Goal: Task Accomplishment & Management: Complete application form

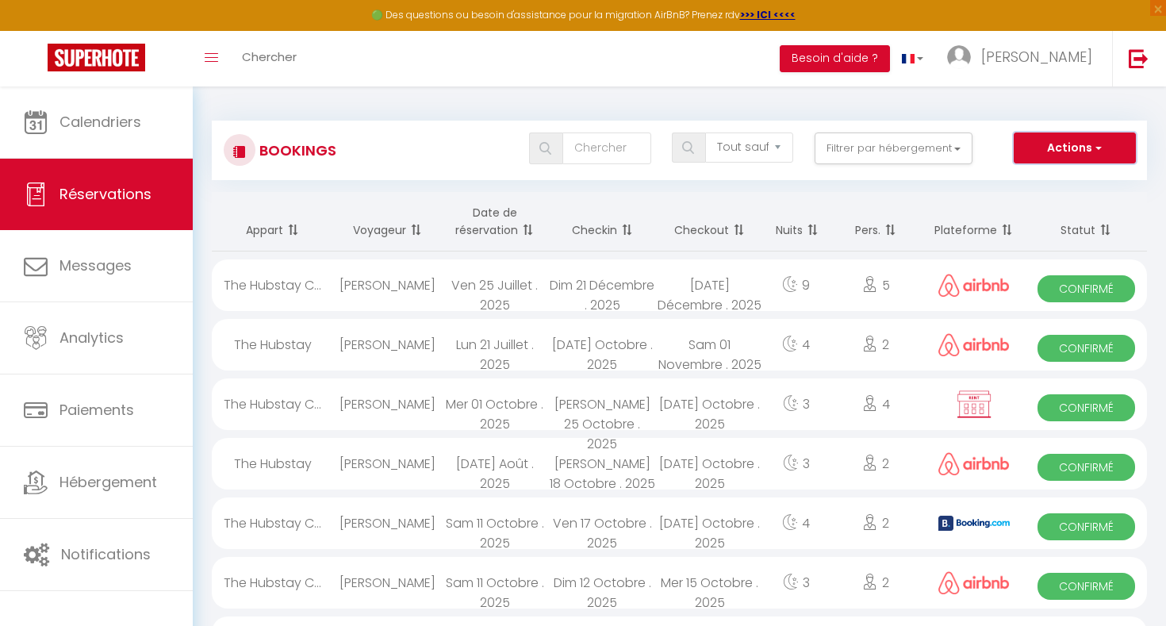
click at [1118, 144] on button "Actions" at bounding box center [1075, 148] width 122 height 32
click at [1075, 182] on link "Nouvelle Réservation" at bounding box center [1050, 182] width 170 height 21
select select
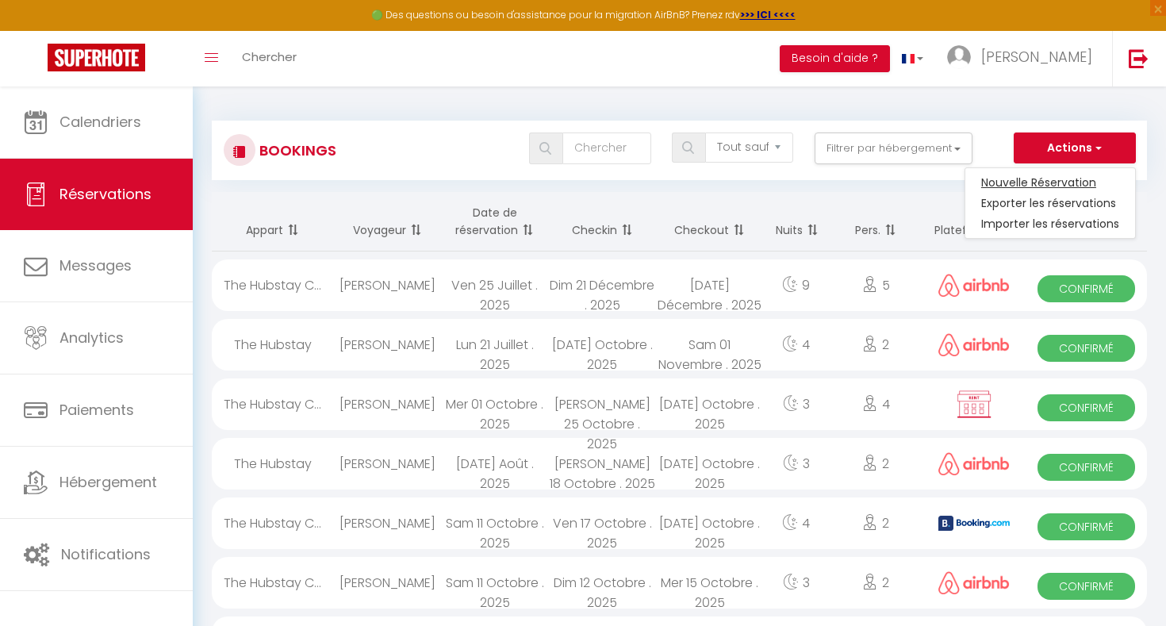
select select
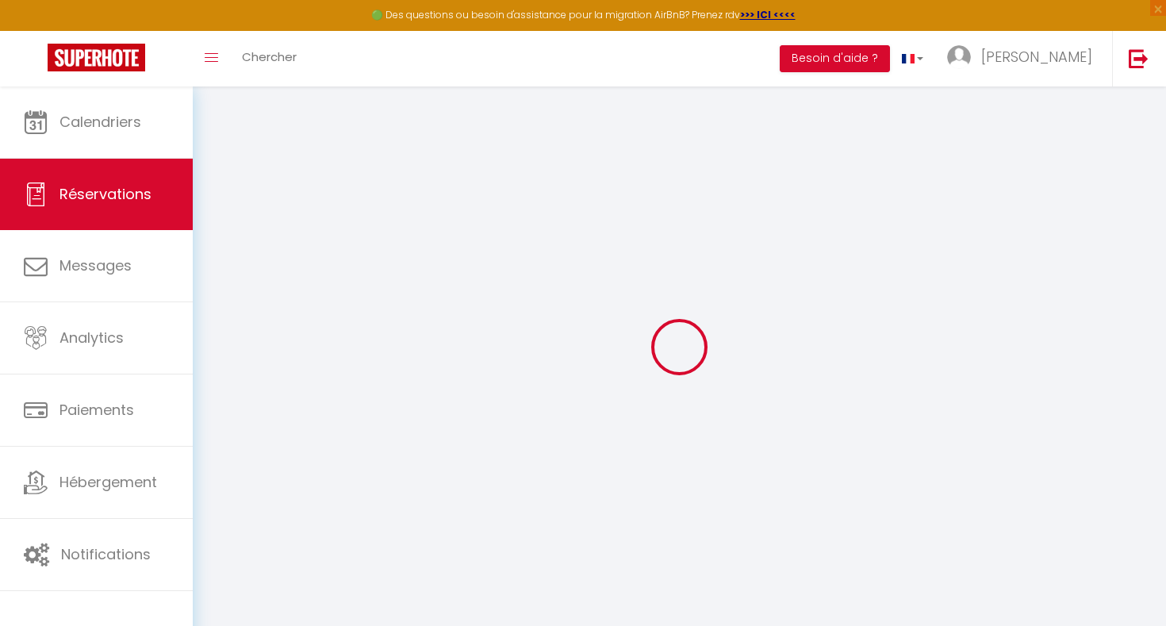
select select
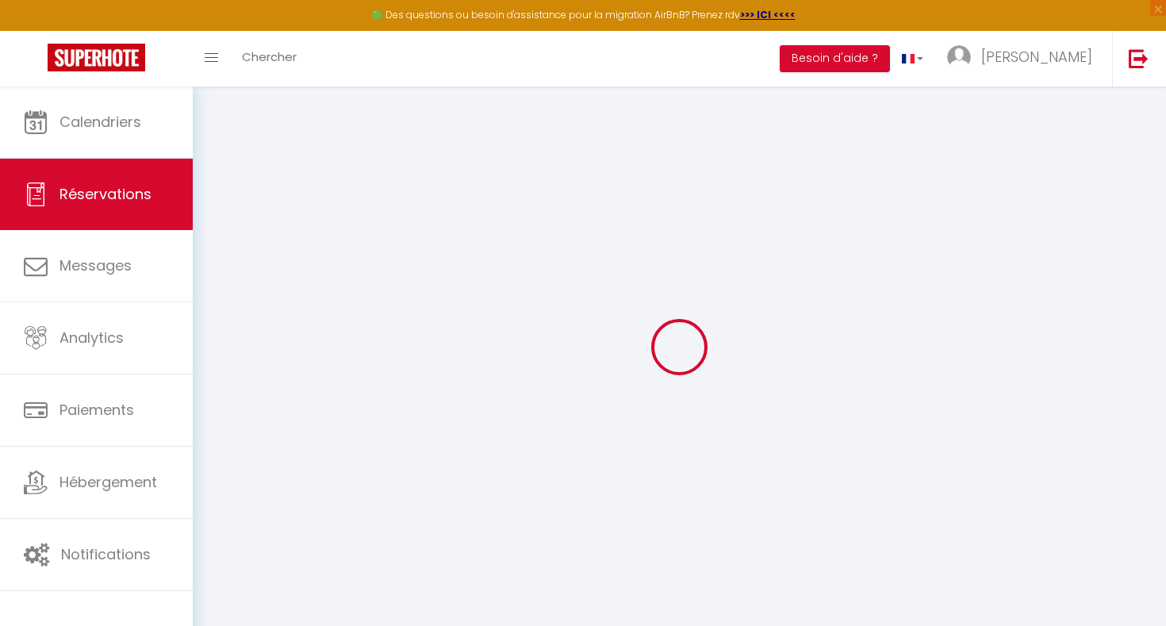
select select
checkbox input "false"
select select
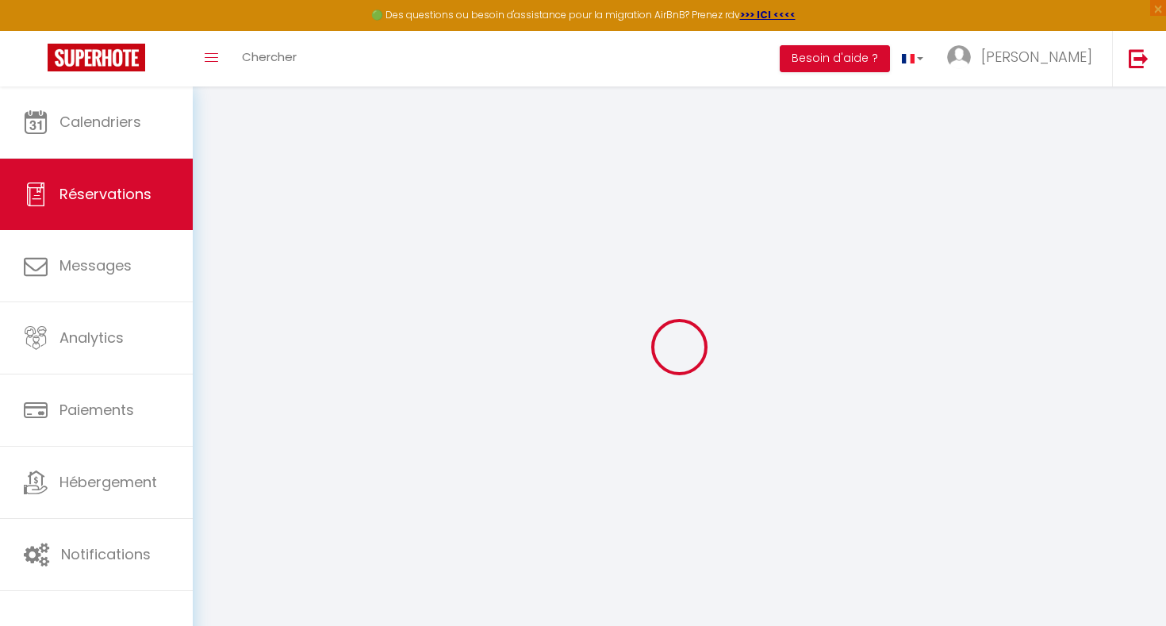
select select
checkbox input "false"
select select
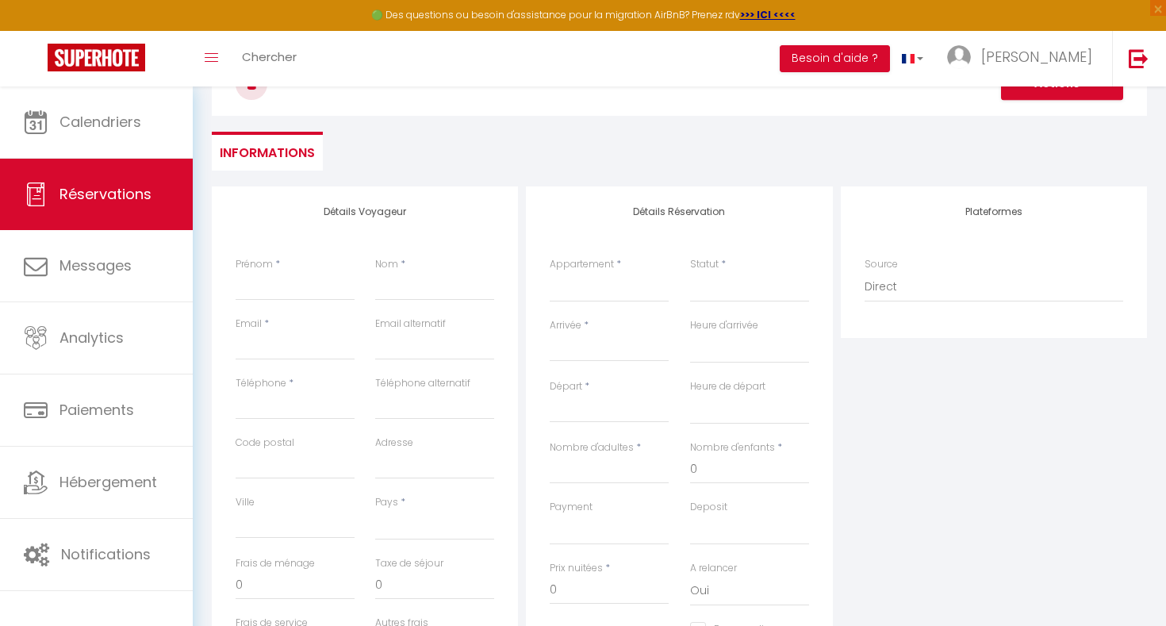
scroll to position [194, 0]
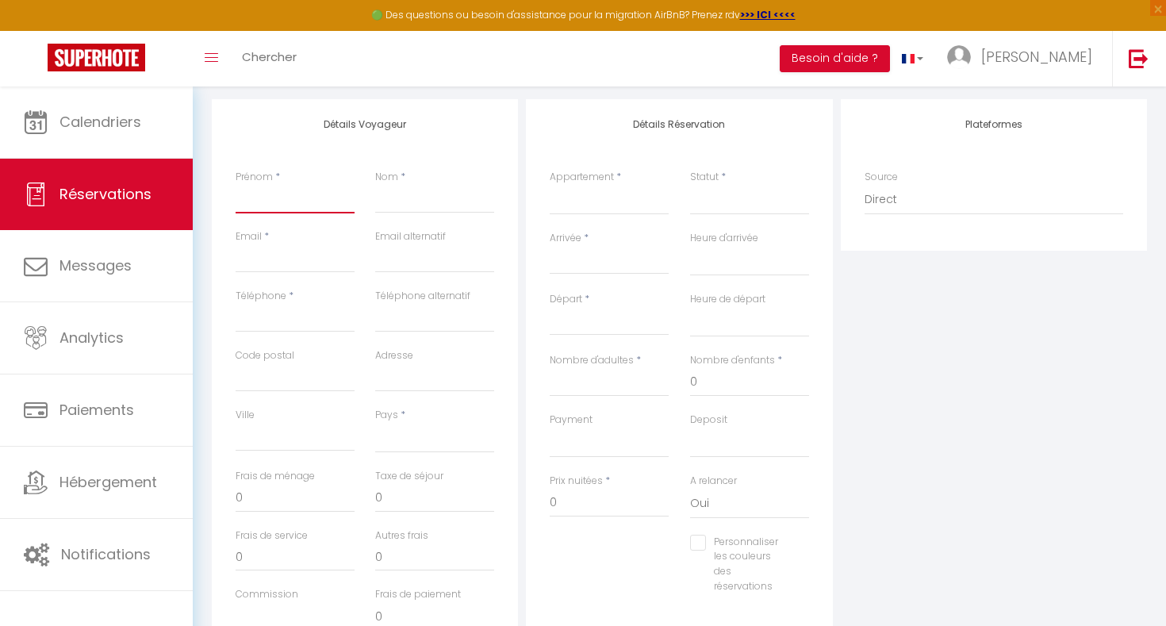
click at [267, 196] on input "Prénom" at bounding box center [295, 199] width 119 height 29
click at [322, 250] on input "Email client" at bounding box center [295, 258] width 119 height 29
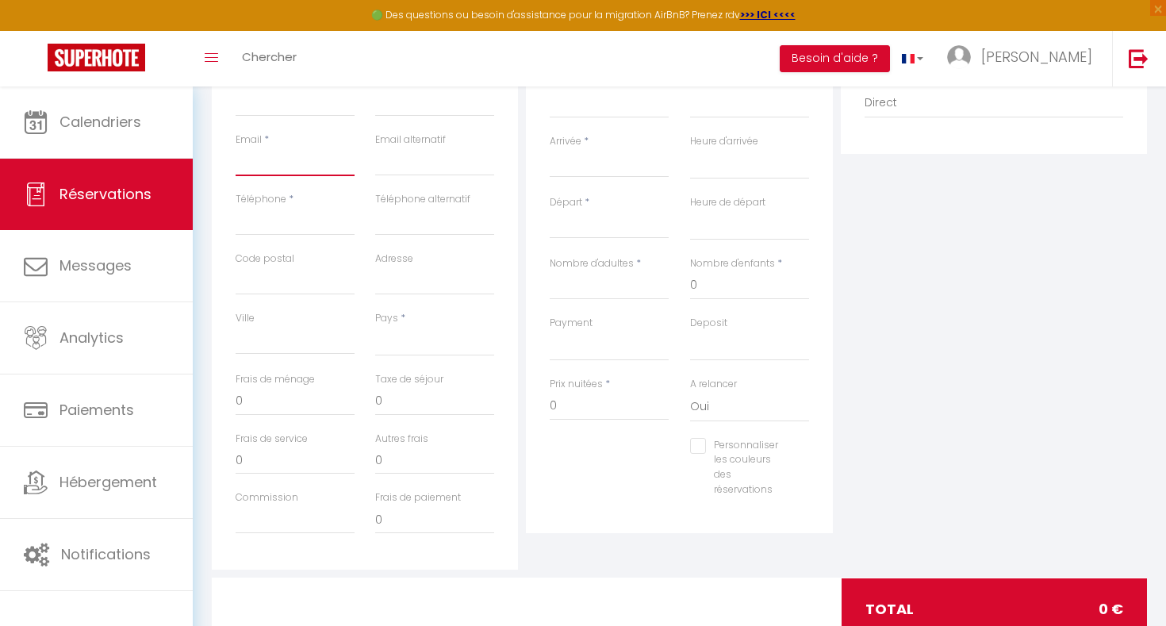
scroll to position [265, 0]
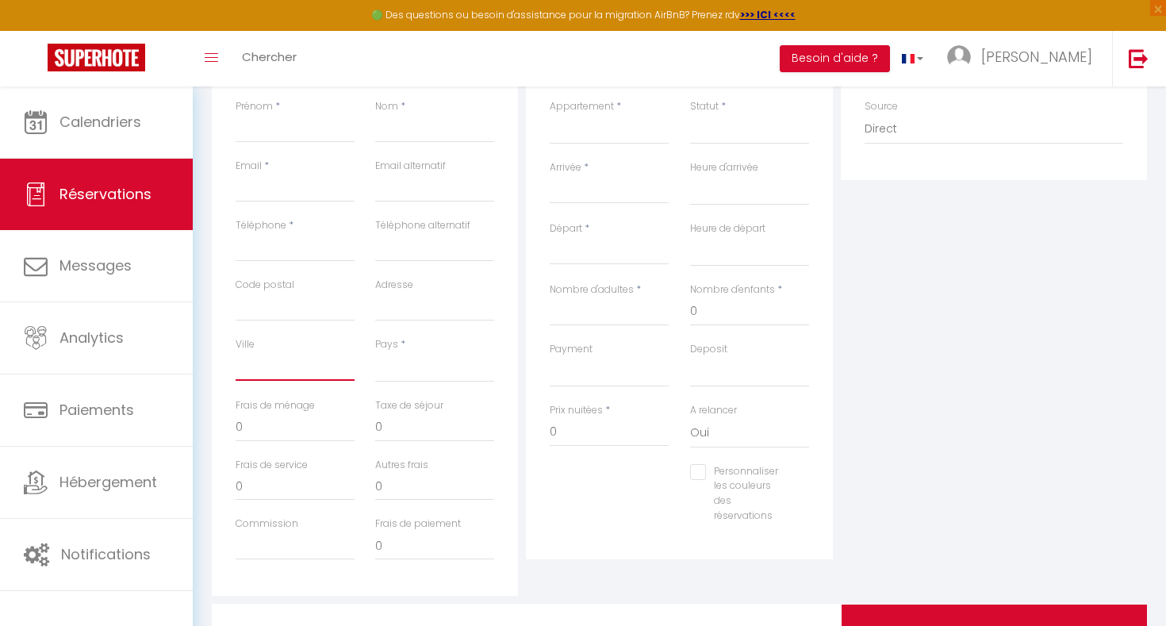
click at [298, 368] on input "Ville" at bounding box center [295, 366] width 119 height 29
type input "R"
select select
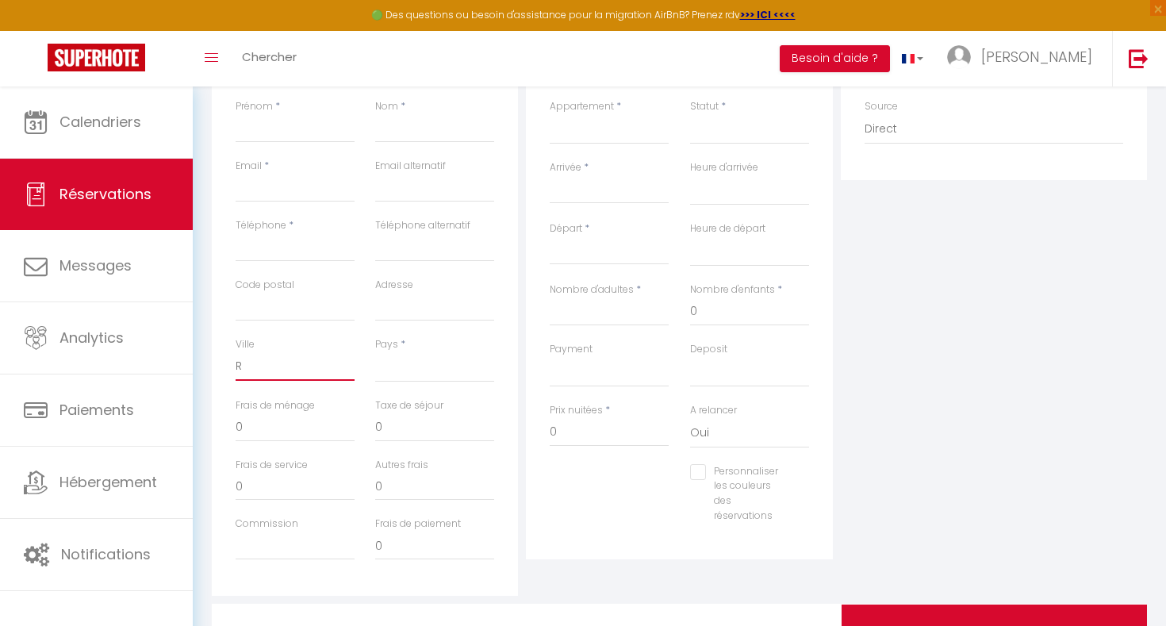
select select
checkbox input "false"
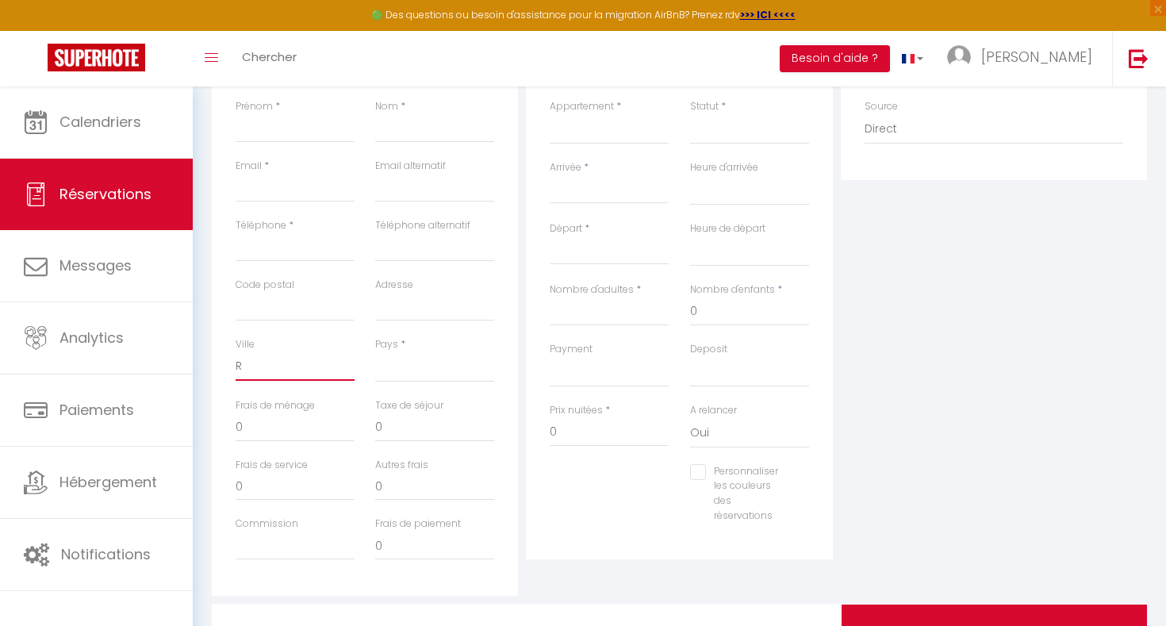
type input "Ri"
select select
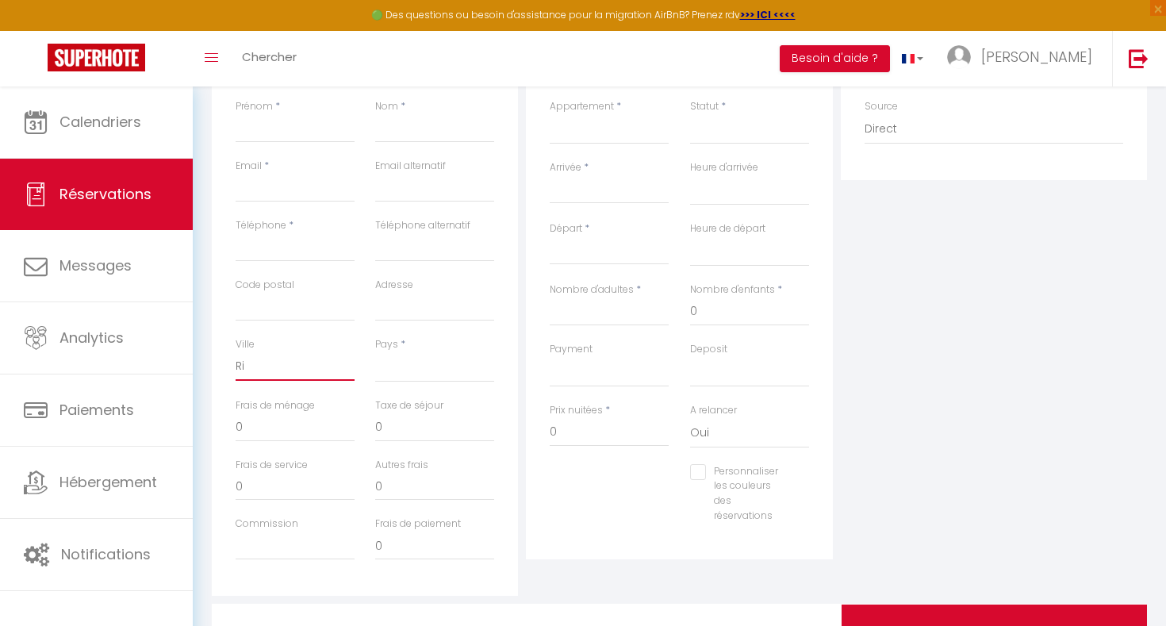
select select
checkbox input "false"
type input "Rio"
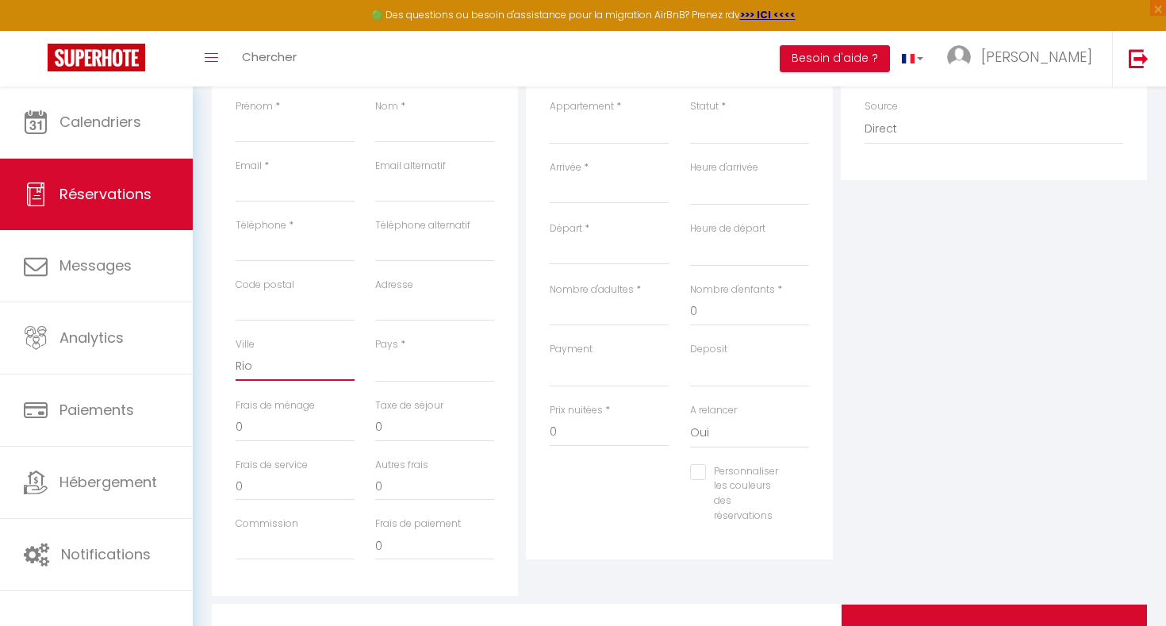
select select
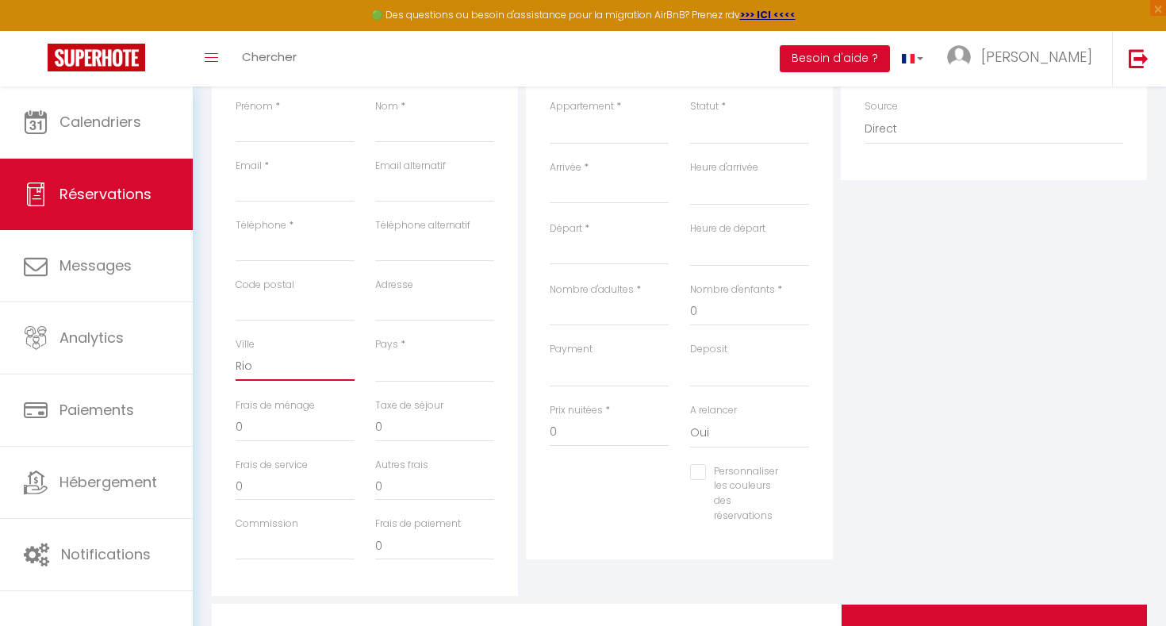
select select
checkbox input "false"
type input "Rio"
select select
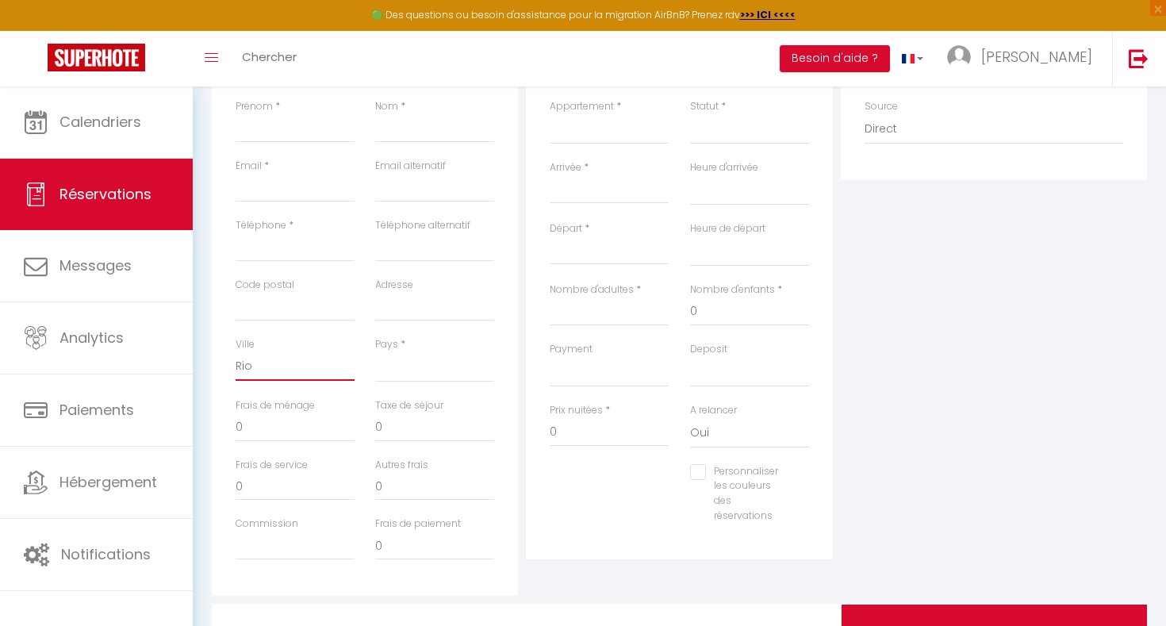
select select
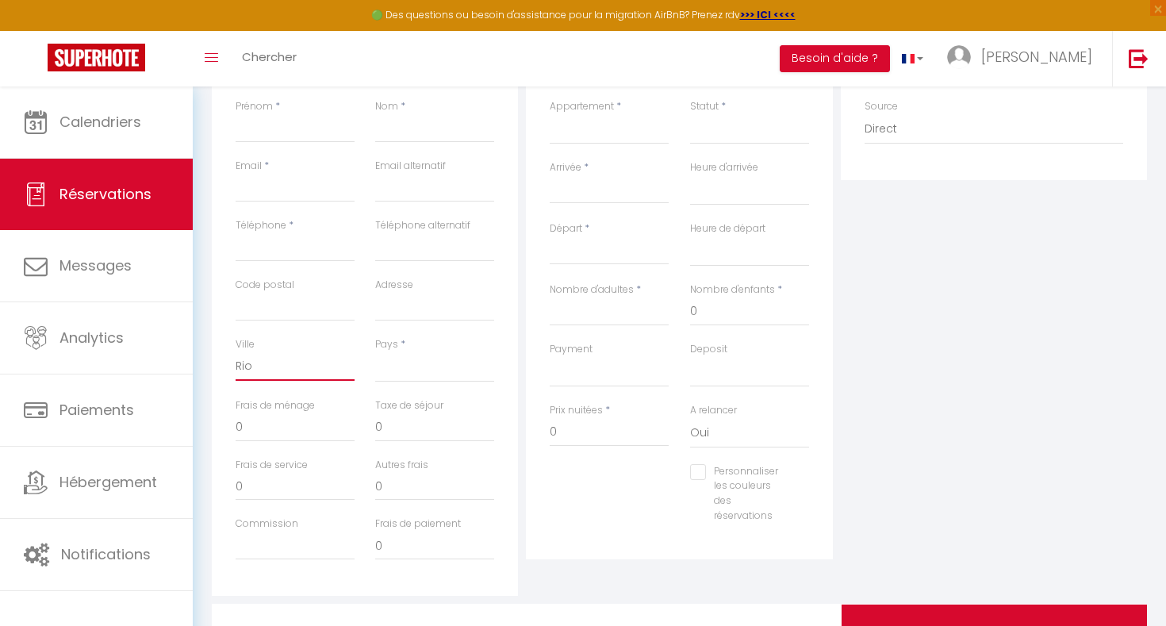
select select
checkbox input "false"
type input "Rio d"
select select
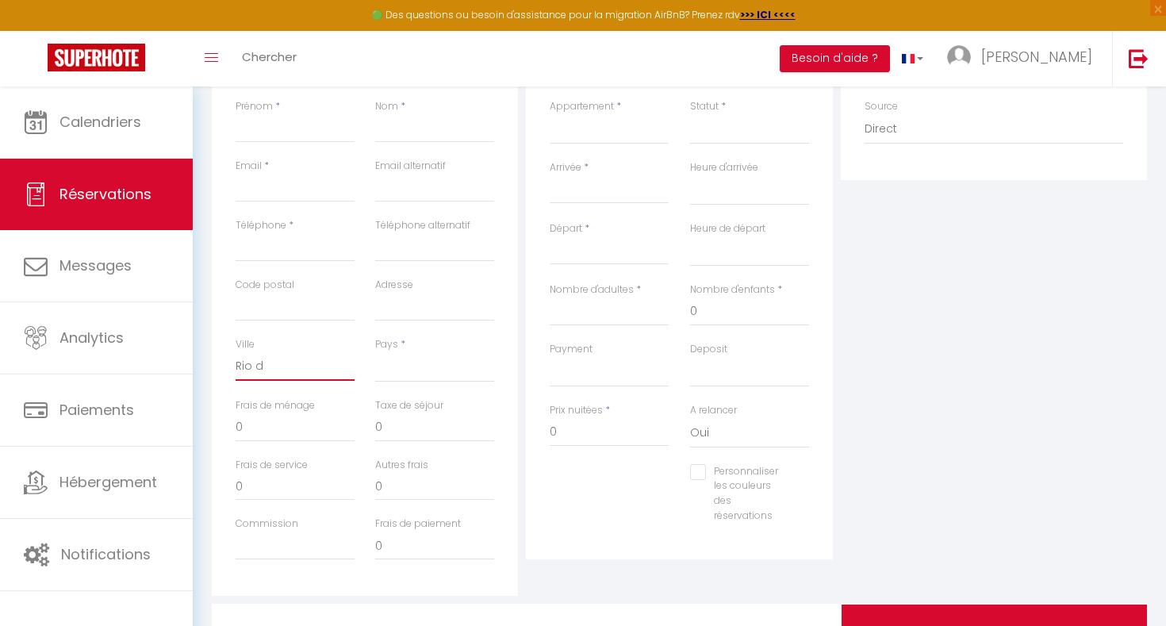
select select
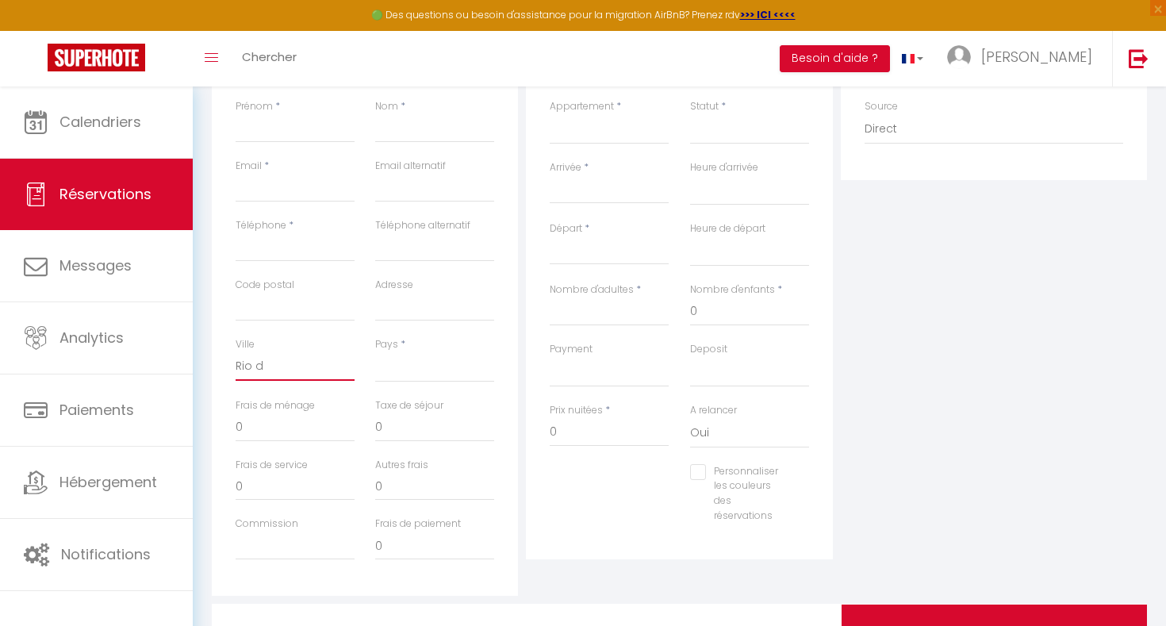
checkbox input "false"
type input "Rio de"
select select
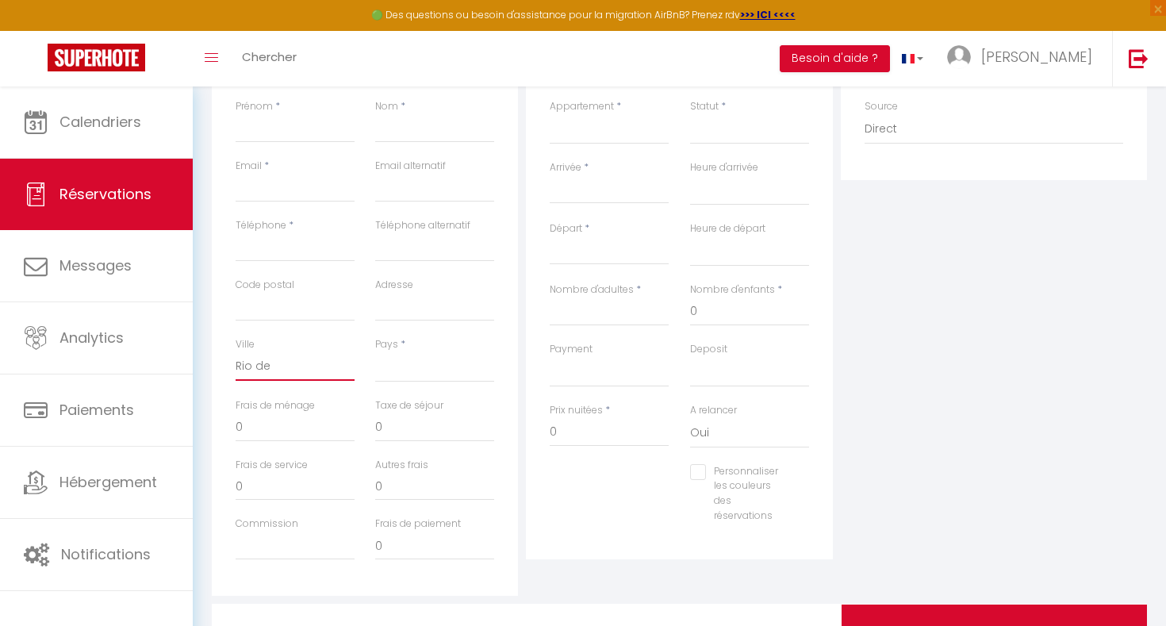
select select
checkbox input "false"
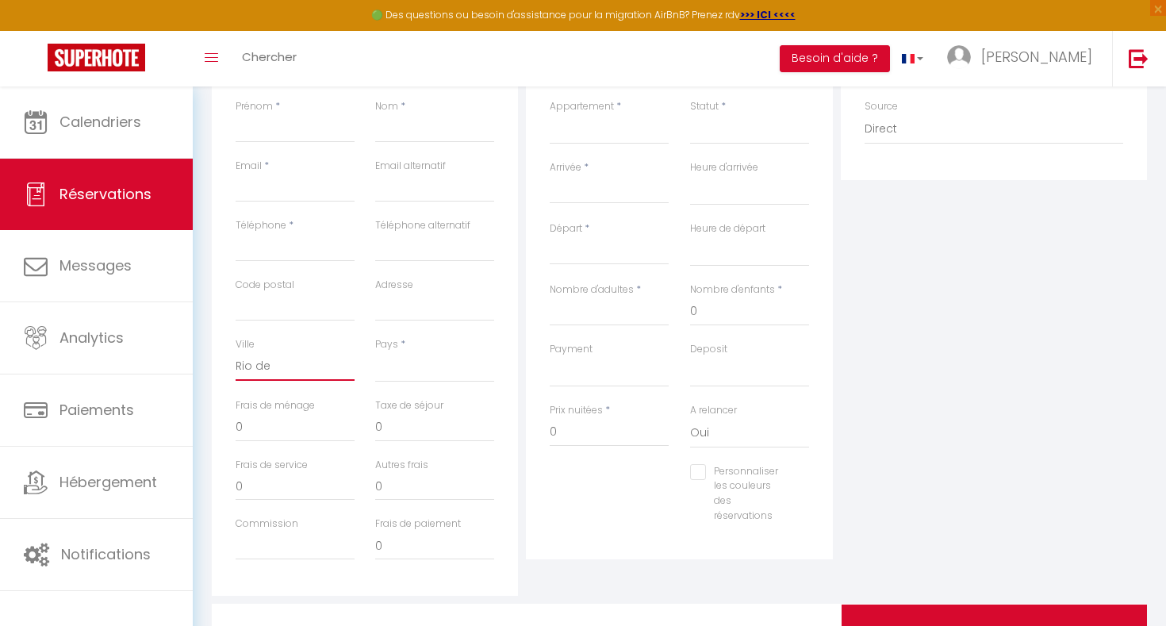
type input "Rio de"
select select
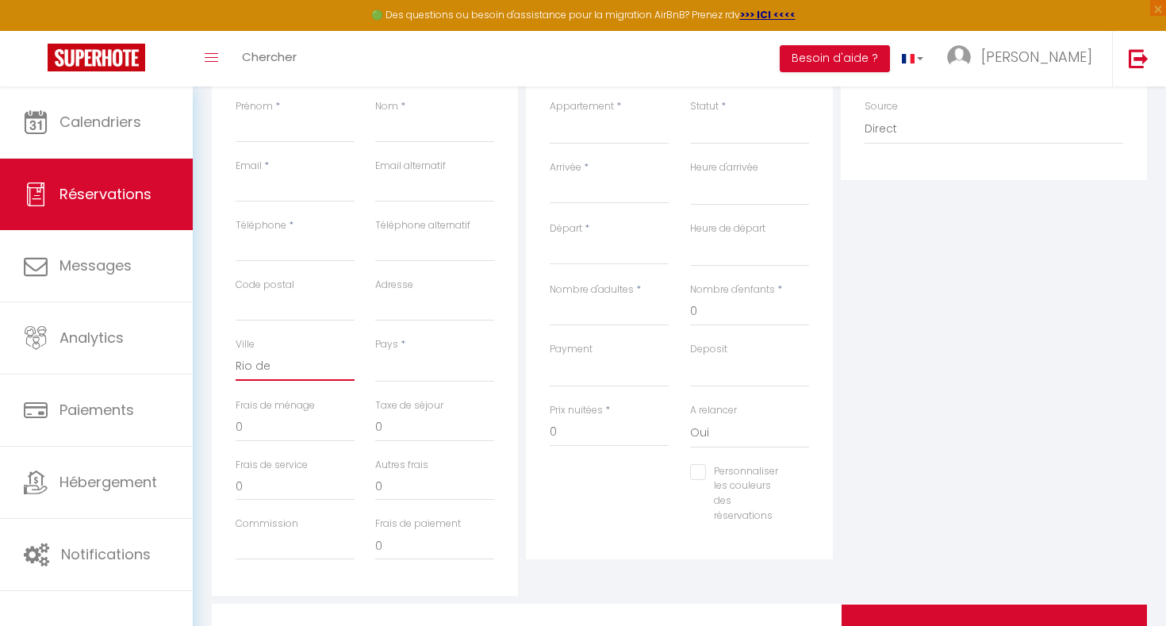
select select
checkbox input "false"
type input "Rio de J"
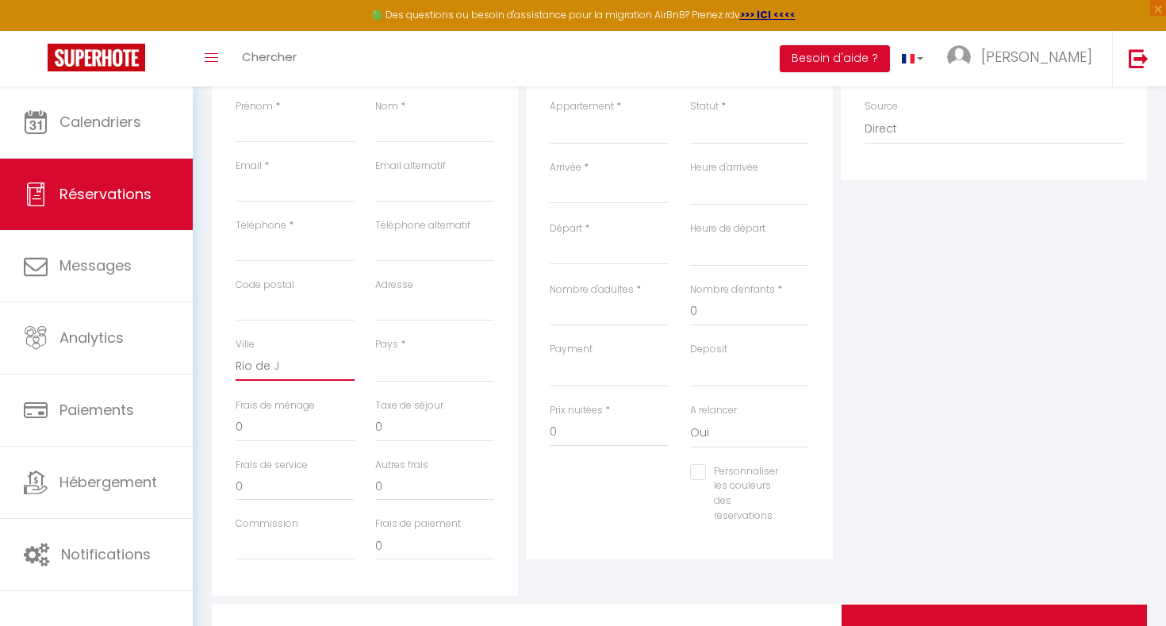
select select
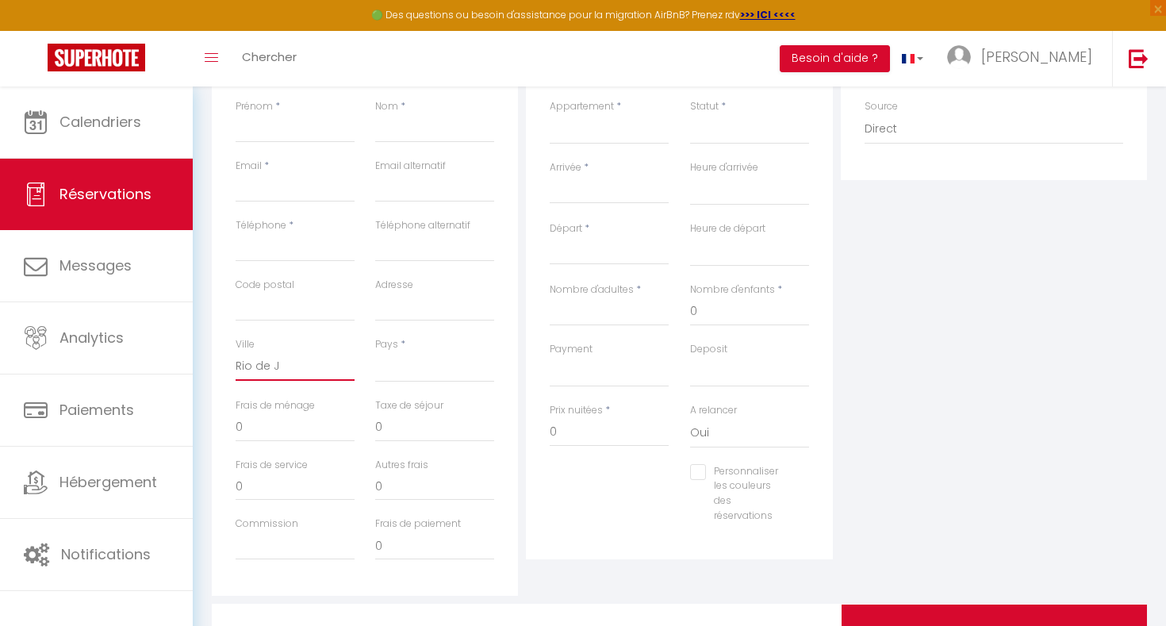
select select
checkbox input "false"
type input "[GEOGRAPHIC_DATA]"
select select
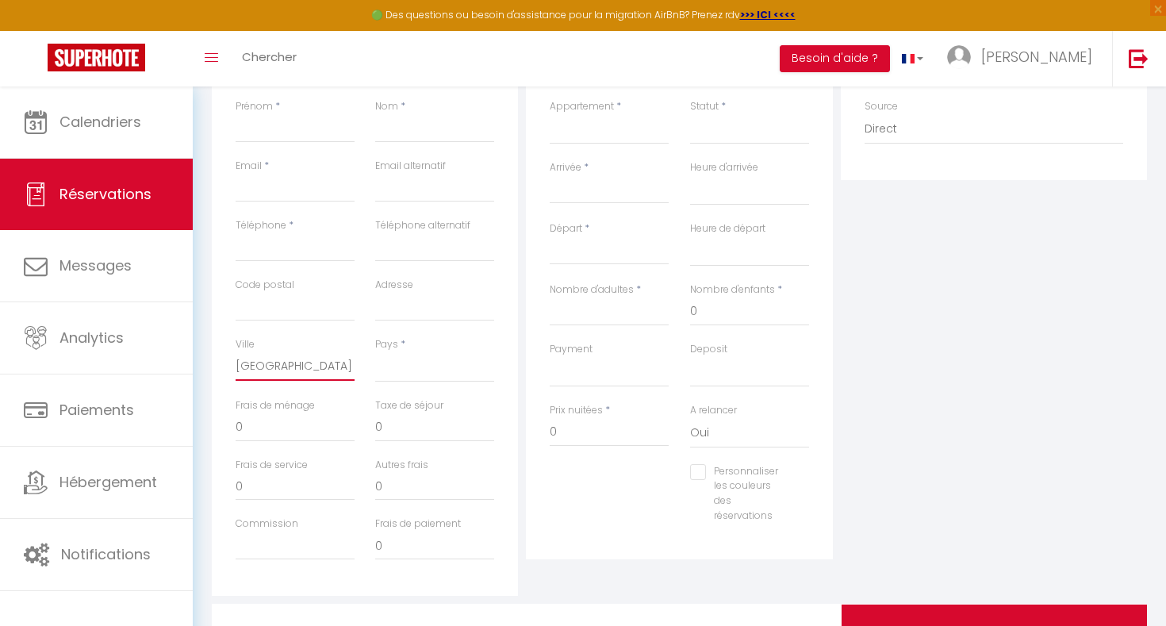
select select
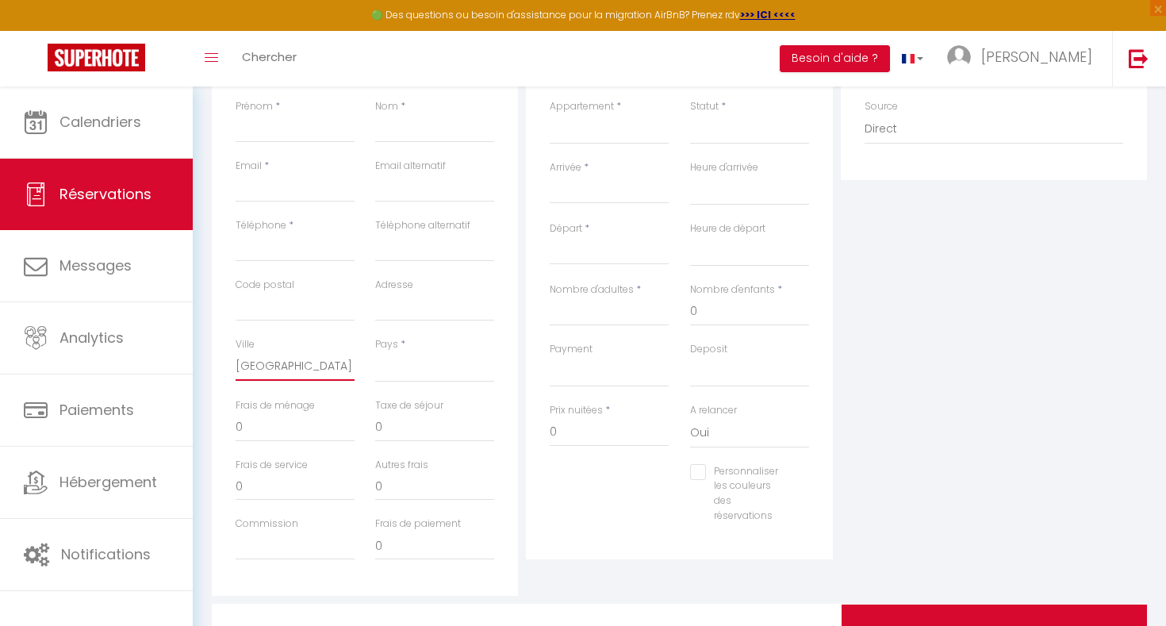
select select
checkbox input "false"
type input "Rio de Jan"
select select
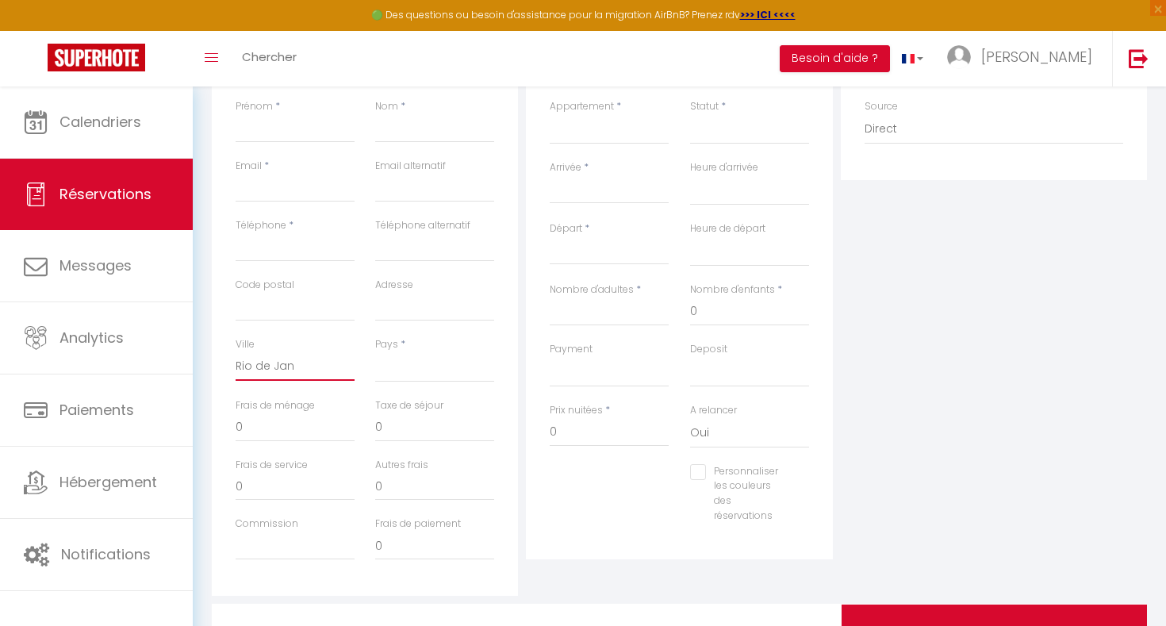
select select
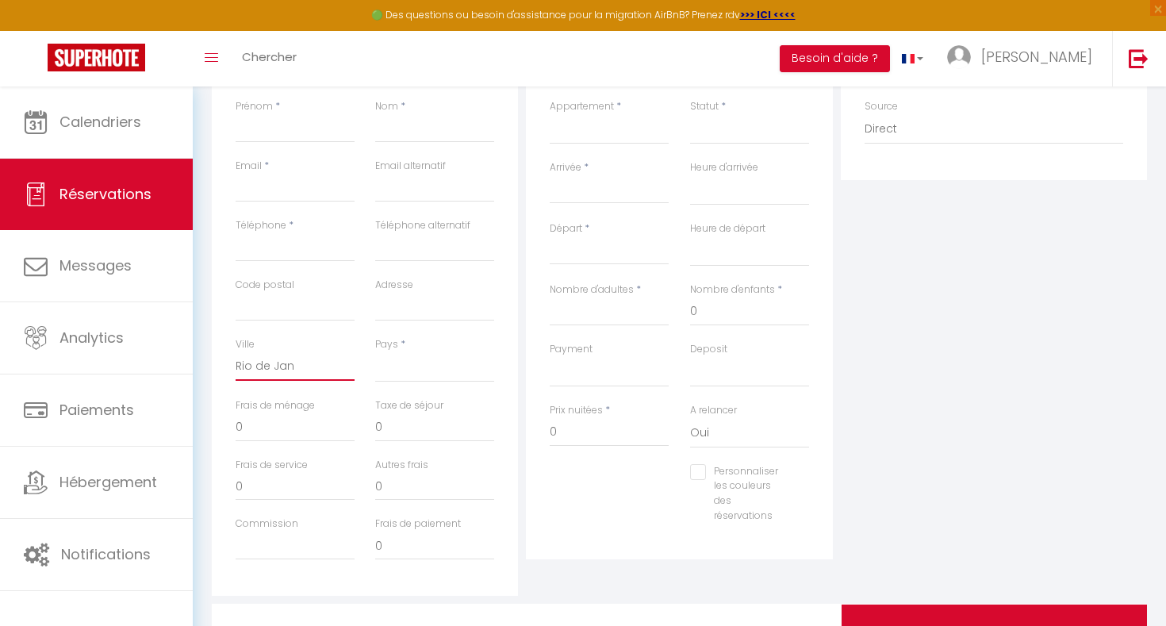
checkbox input "false"
type input "Rio de [PERSON_NAME]"
select select
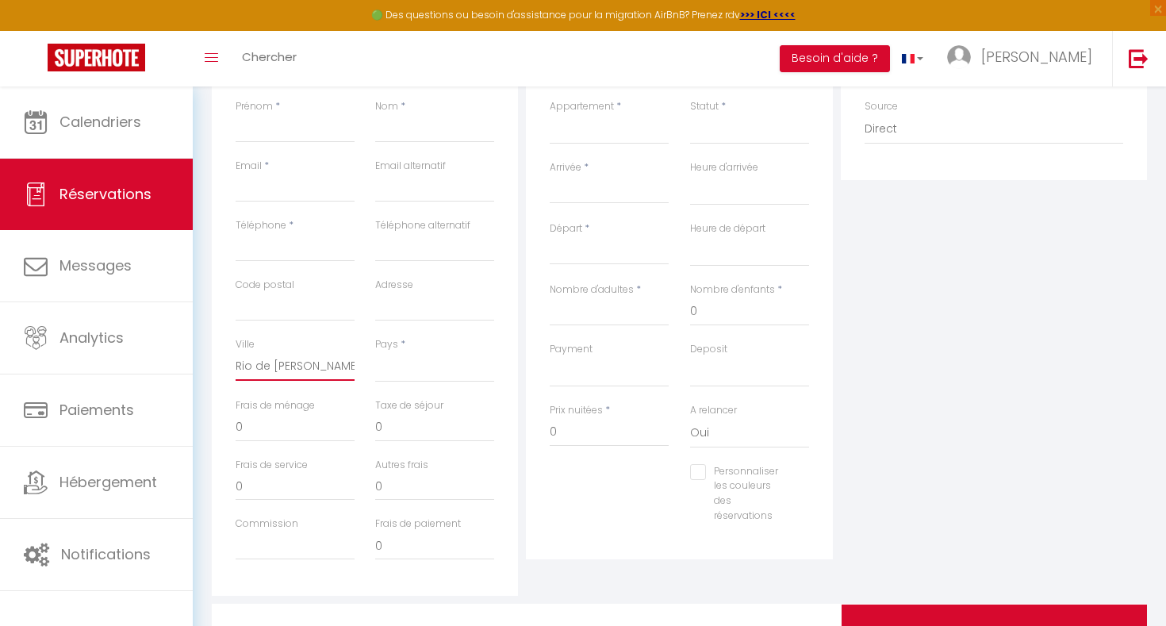
select select
checkbox input "false"
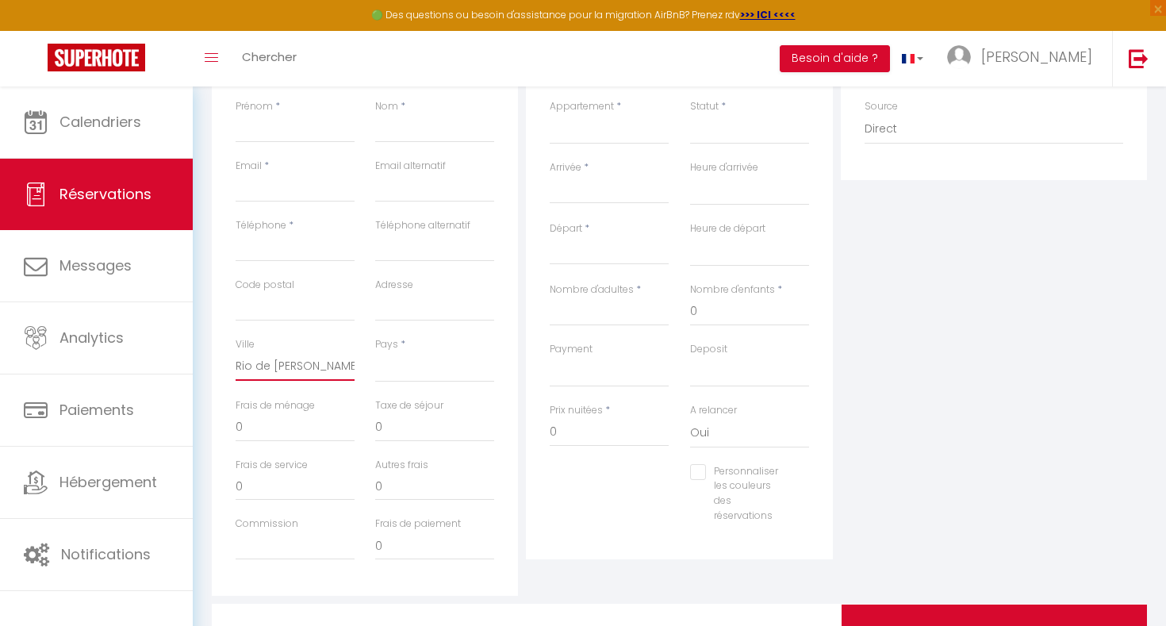
type input "Rio de Janei"
select select
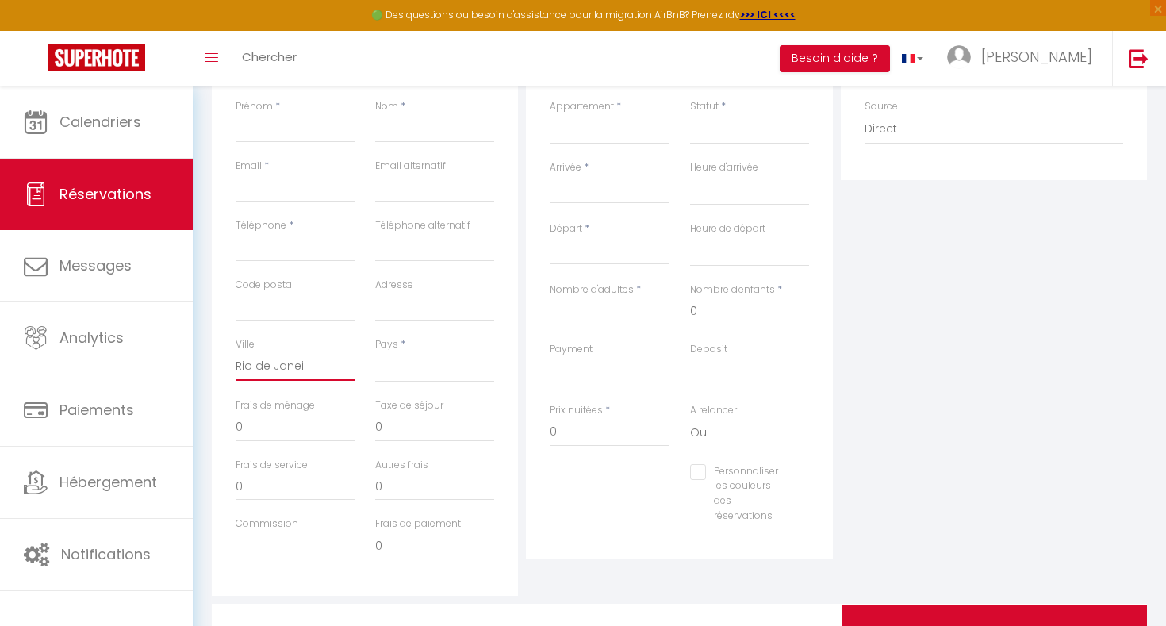
select select
checkbox input "false"
type input "Rio de Janeir"
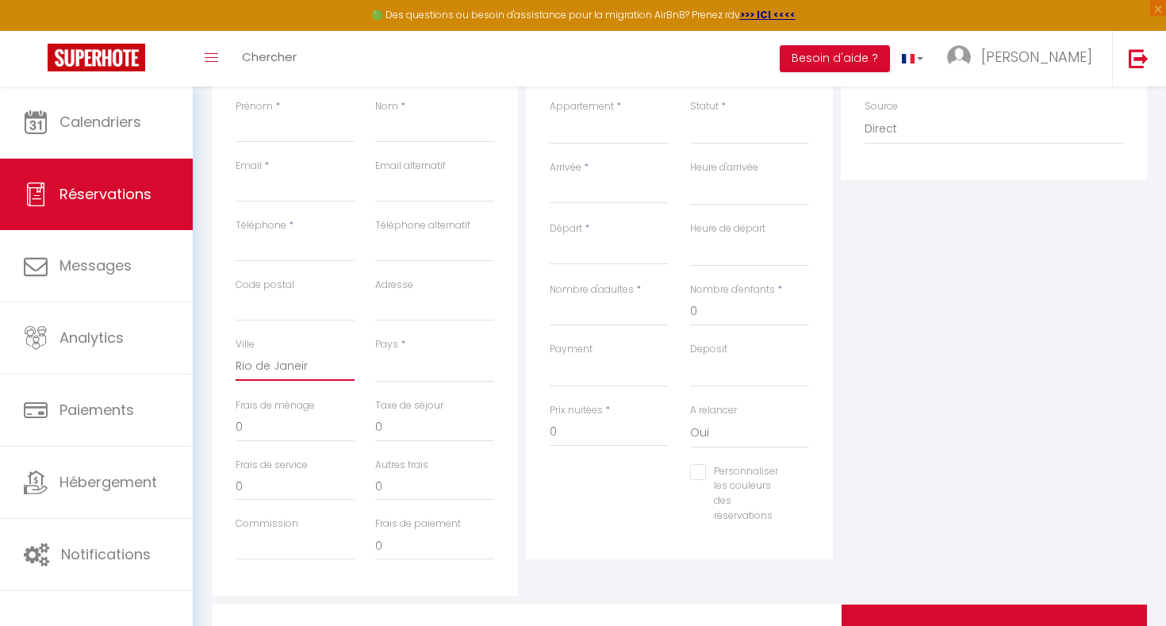
select select
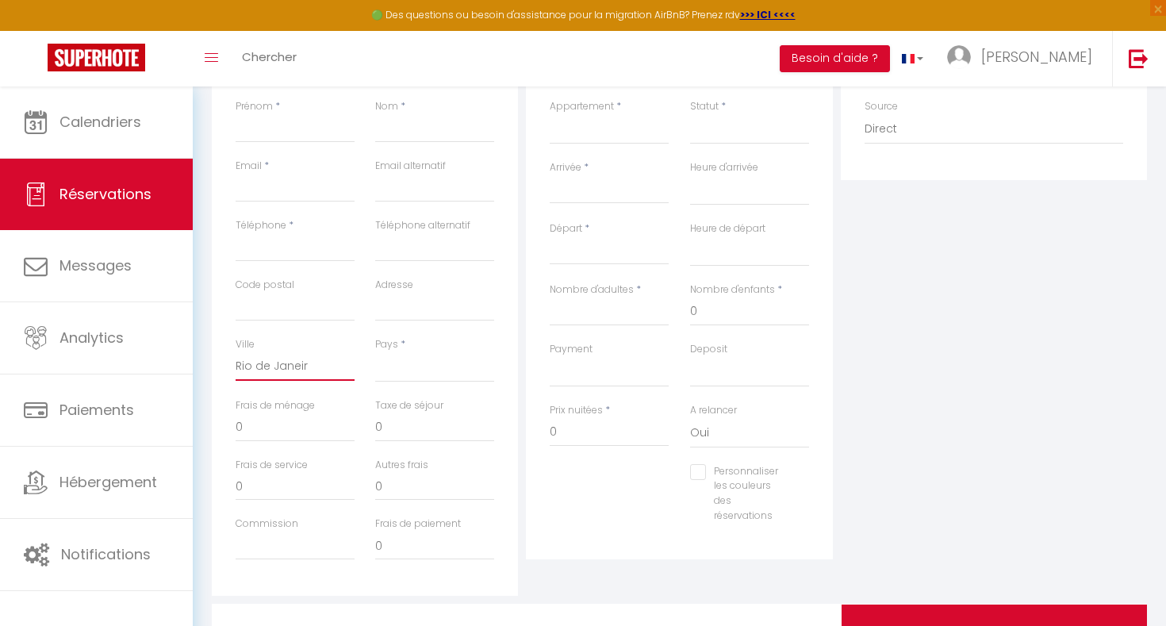
select select
checkbox input "false"
type input "[GEOGRAPHIC_DATA]"
select select
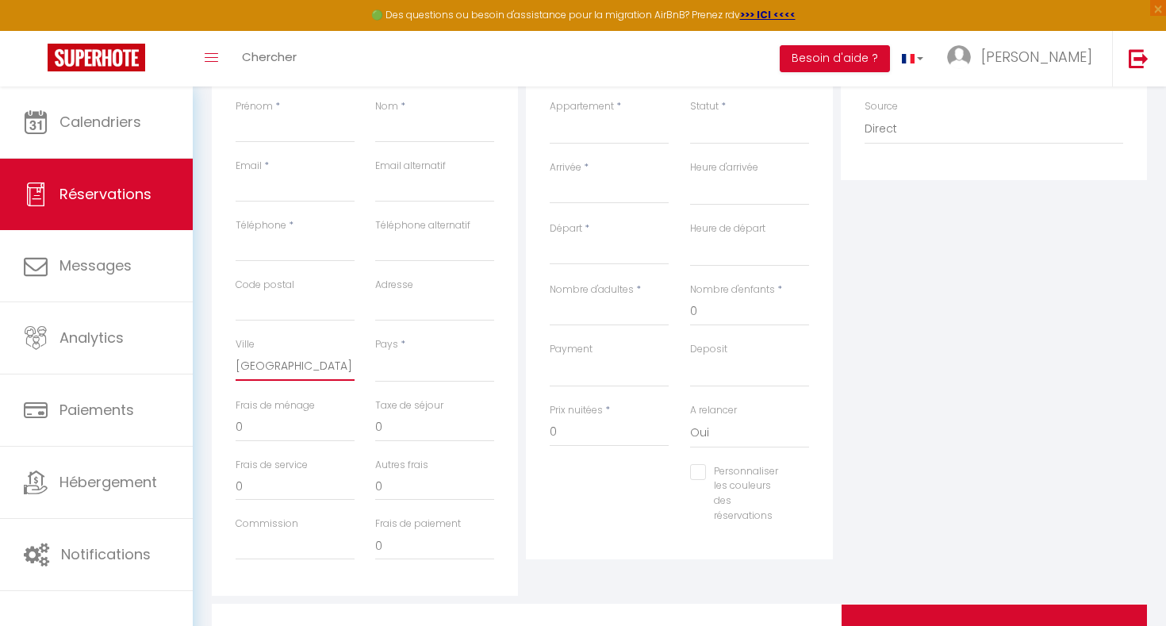
select select
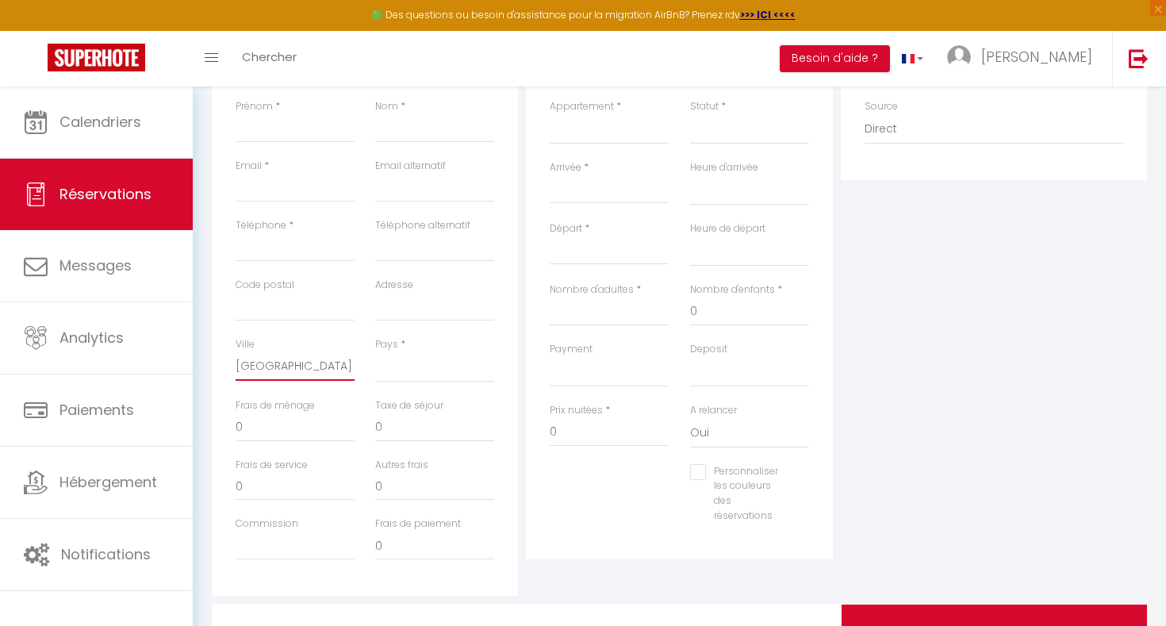
select select
checkbox input "false"
type input "[GEOGRAPHIC_DATA]"
click at [422, 378] on select "[GEOGRAPHIC_DATA] [GEOGRAPHIC_DATA] [GEOGRAPHIC_DATA] [GEOGRAPHIC_DATA] [GEOGRA…" at bounding box center [434, 367] width 119 height 30
select select "BR"
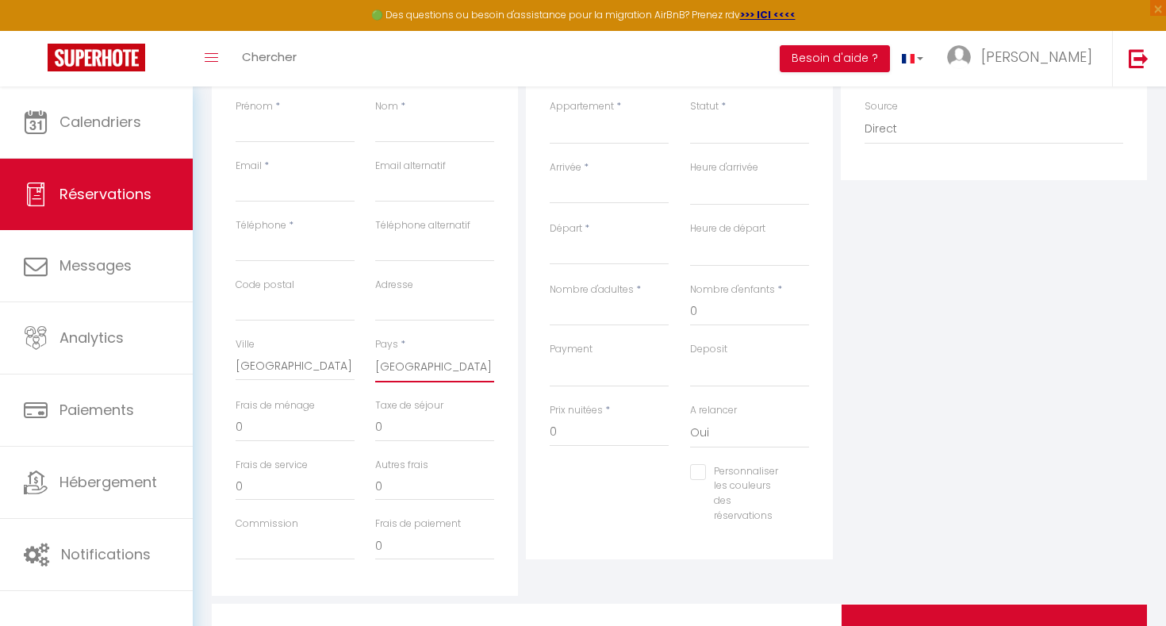
click at [375, 352] on select "[GEOGRAPHIC_DATA] [GEOGRAPHIC_DATA] [GEOGRAPHIC_DATA] [GEOGRAPHIC_DATA] [GEOGRA…" at bounding box center [434, 367] width 119 height 30
select select
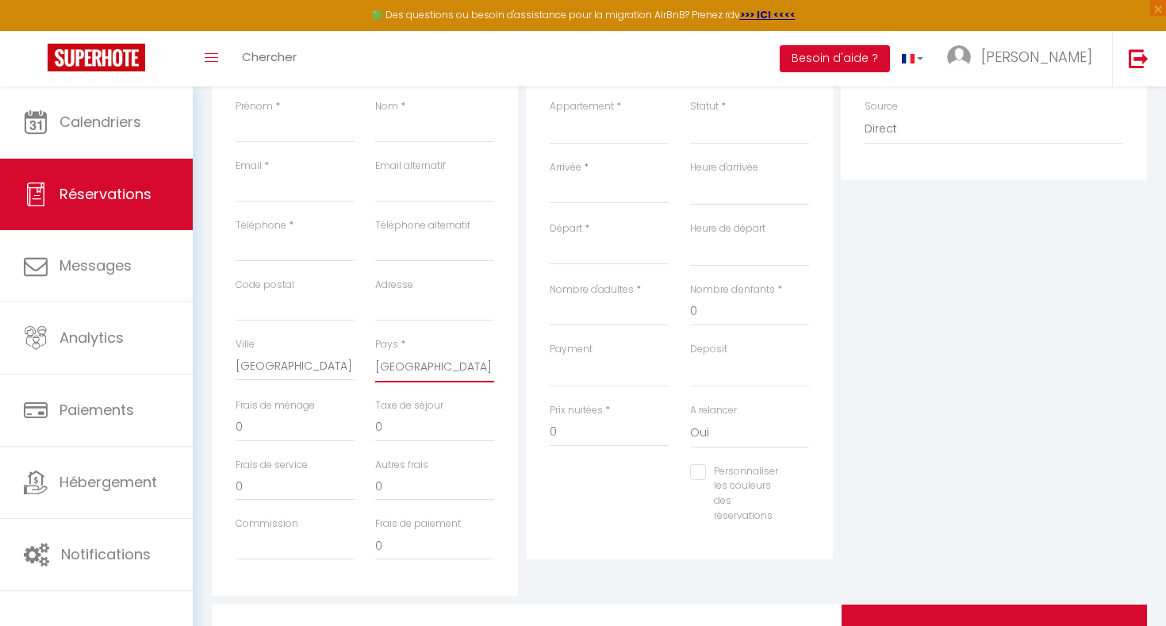
select select
checkbox input "false"
click at [321, 421] on input "0" at bounding box center [295, 427] width 119 height 29
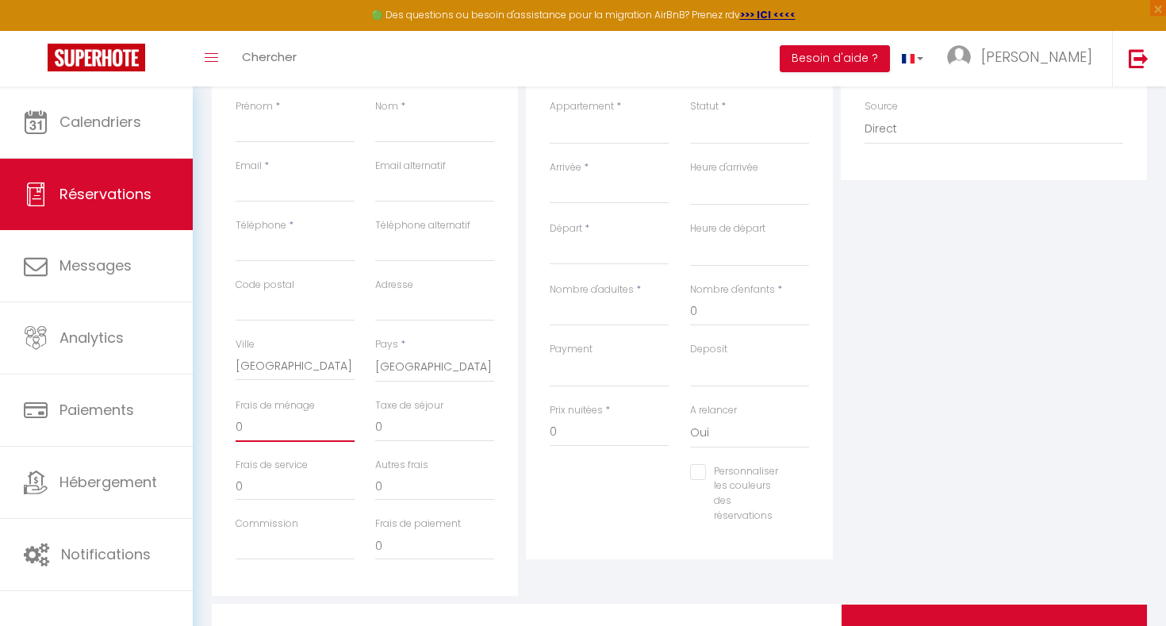
type input "2"
select select
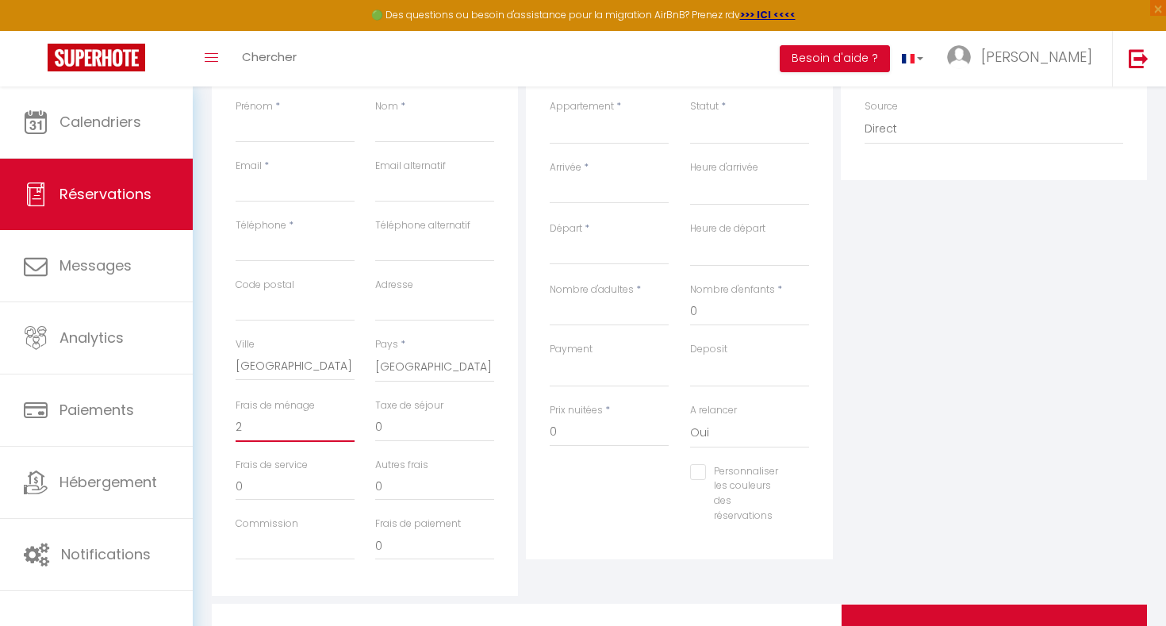
select select
checkbox input "false"
type input "20"
select select
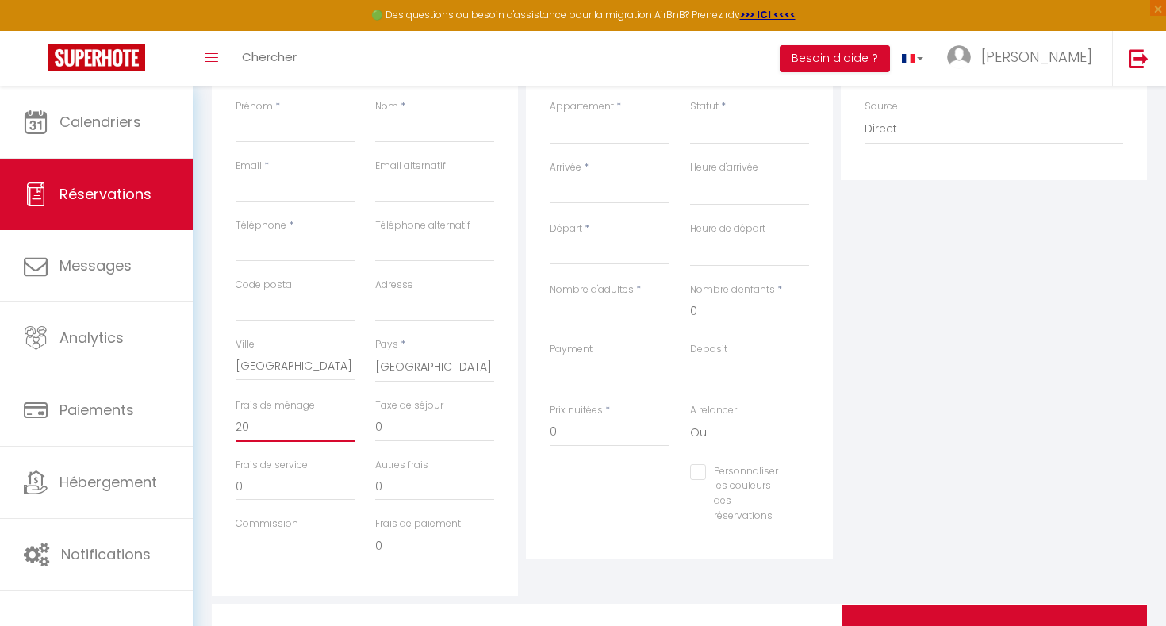
select select
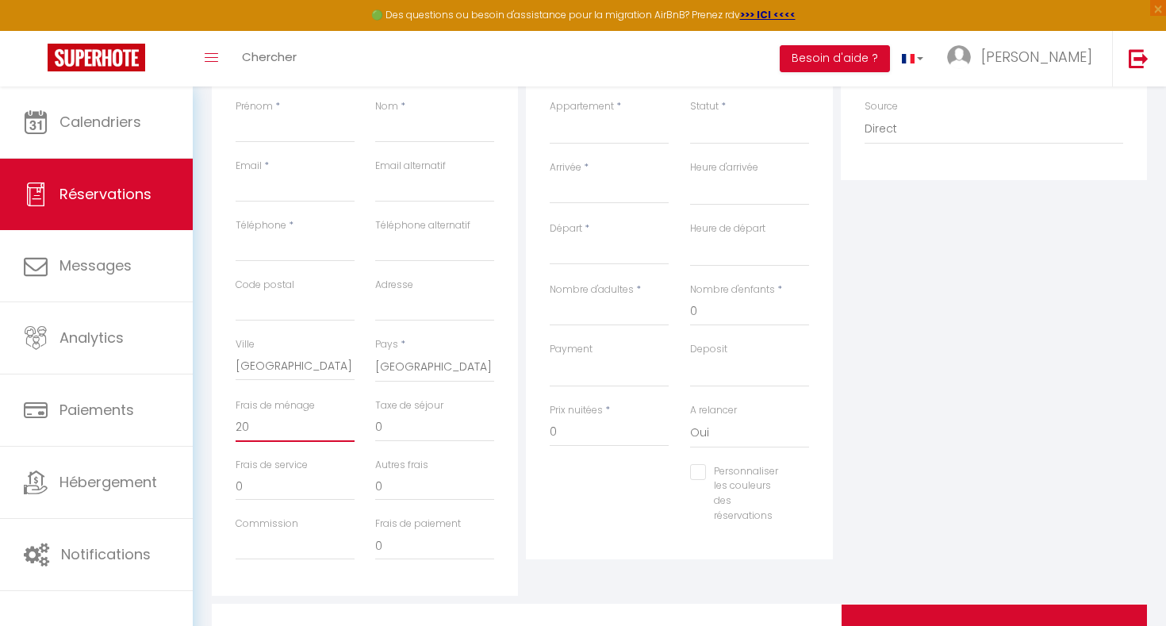
checkbox input "false"
type input "20"
click at [267, 485] on input "0" at bounding box center [295, 486] width 119 height 29
click at [366, 488] on div "Autres frais 0" at bounding box center [435, 487] width 140 height 59
click at [411, 491] on input "0" at bounding box center [434, 486] width 119 height 29
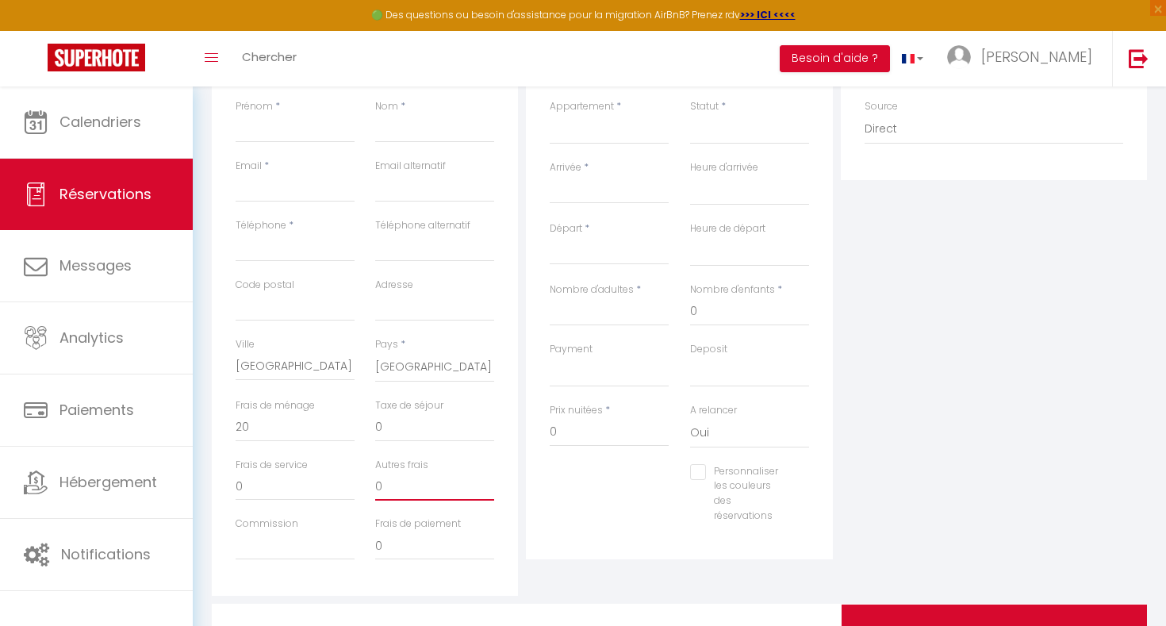
scroll to position [203, 0]
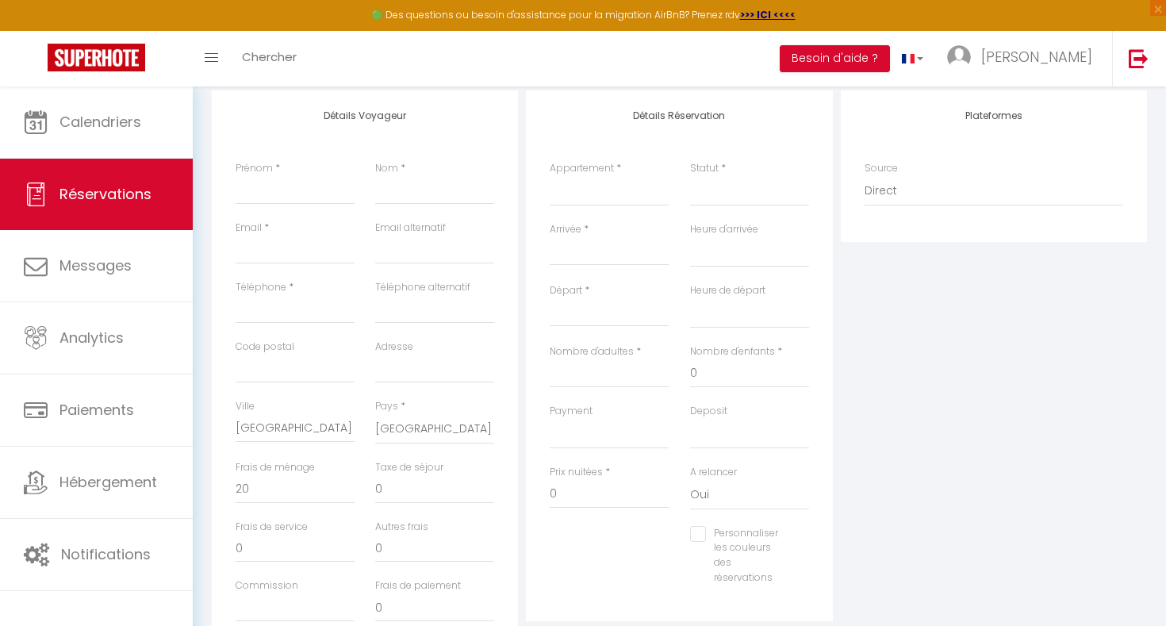
click at [327, 221] on div "Email *" at bounding box center [295, 243] width 119 height 44
click at [325, 201] on input "Prénom" at bounding box center [295, 190] width 119 height 29
type input "E"
select select
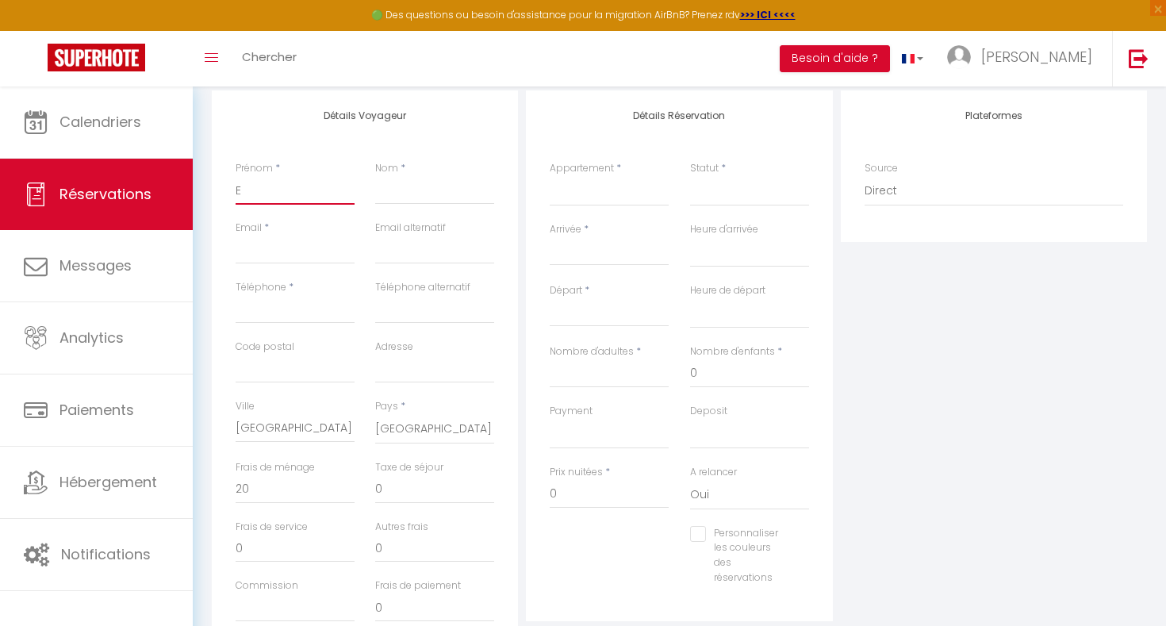
select select
checkbox input "false"
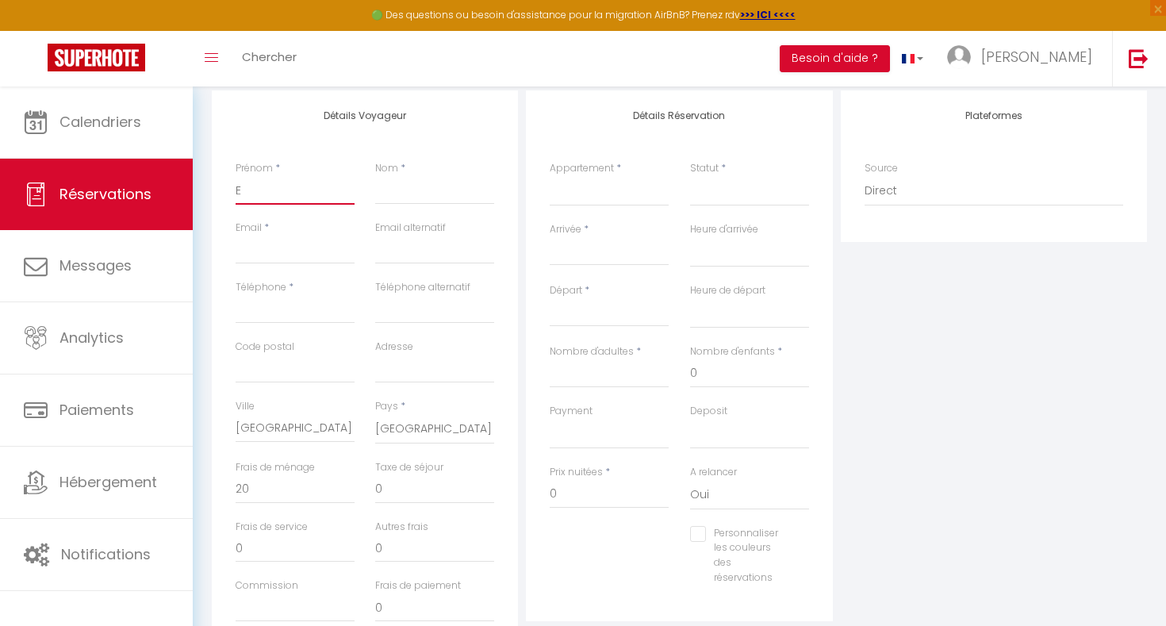
type input "Ed"
select select
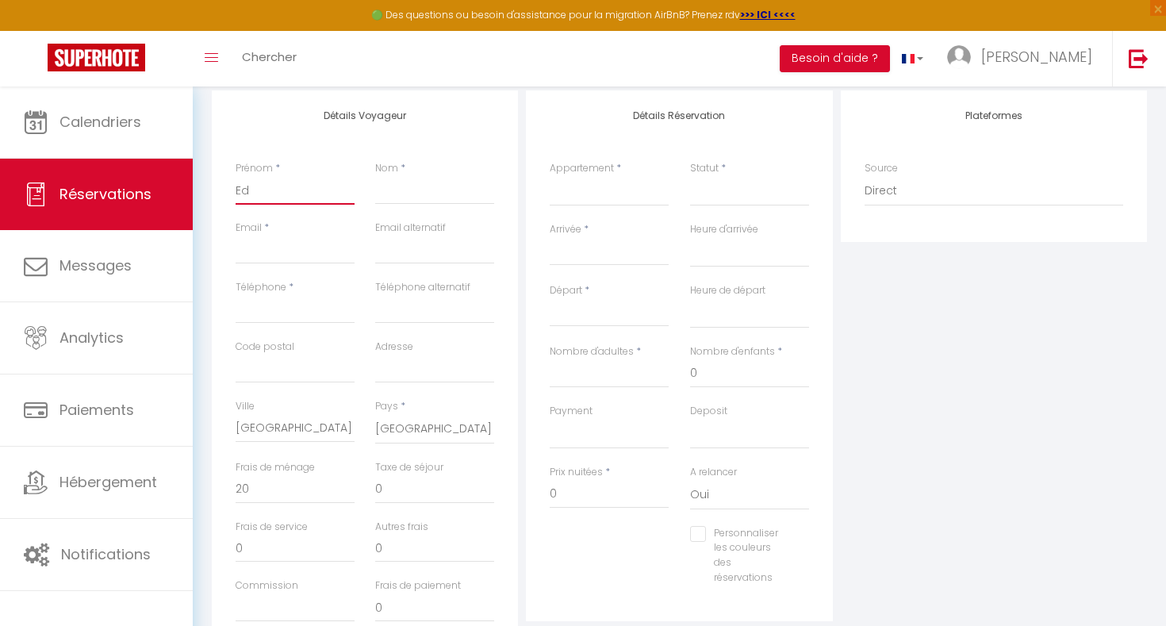
select select
checkbox input "false"
type input "Edu"
select select
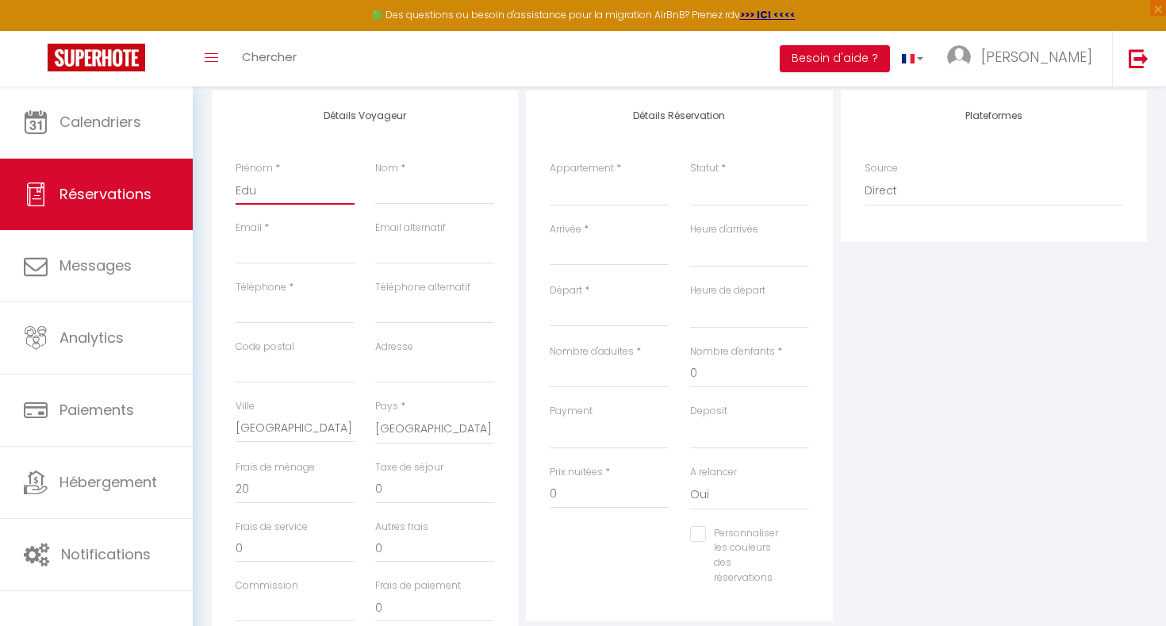
select select
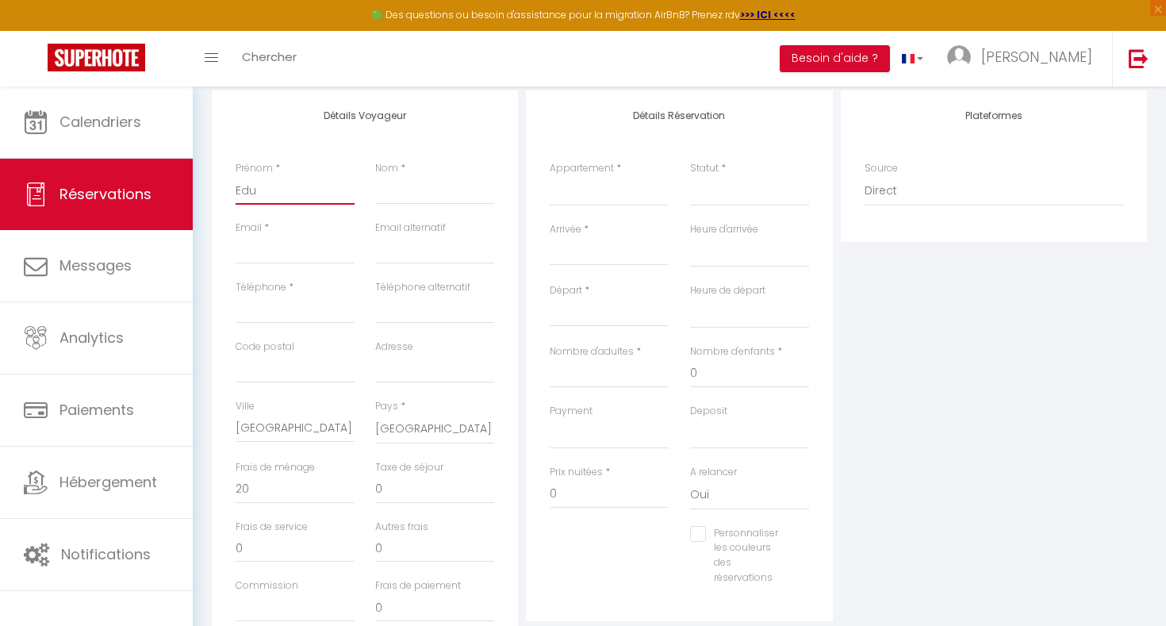
checkbox input "false"
type input "Edua"
select select
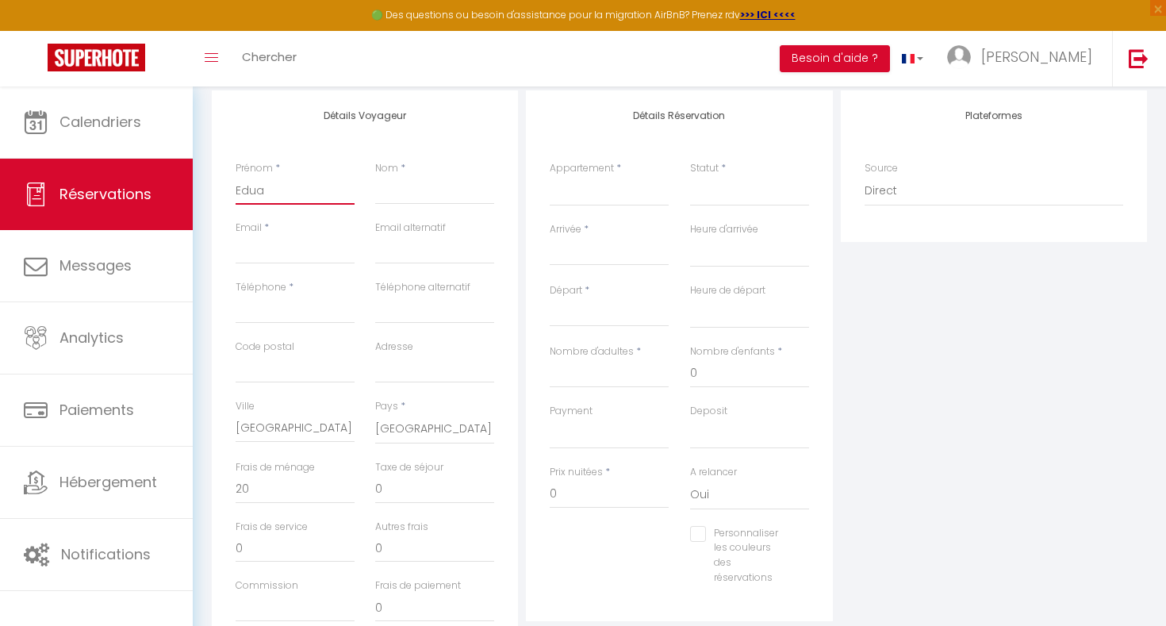
select select
click at [276, 256] on input "Email client" at bounding box center [295, 250] width 119 height 29
click at [288, 242] on input "Email client" at bounding box center [295, 250] width 119 height 29
click at [404, 235] on label "Email alternatif" at bounding box center [410, 228] width 71 height 15
click at [355, 236] on input "Email client" at bounding box center [295, 250] width 119 height 29
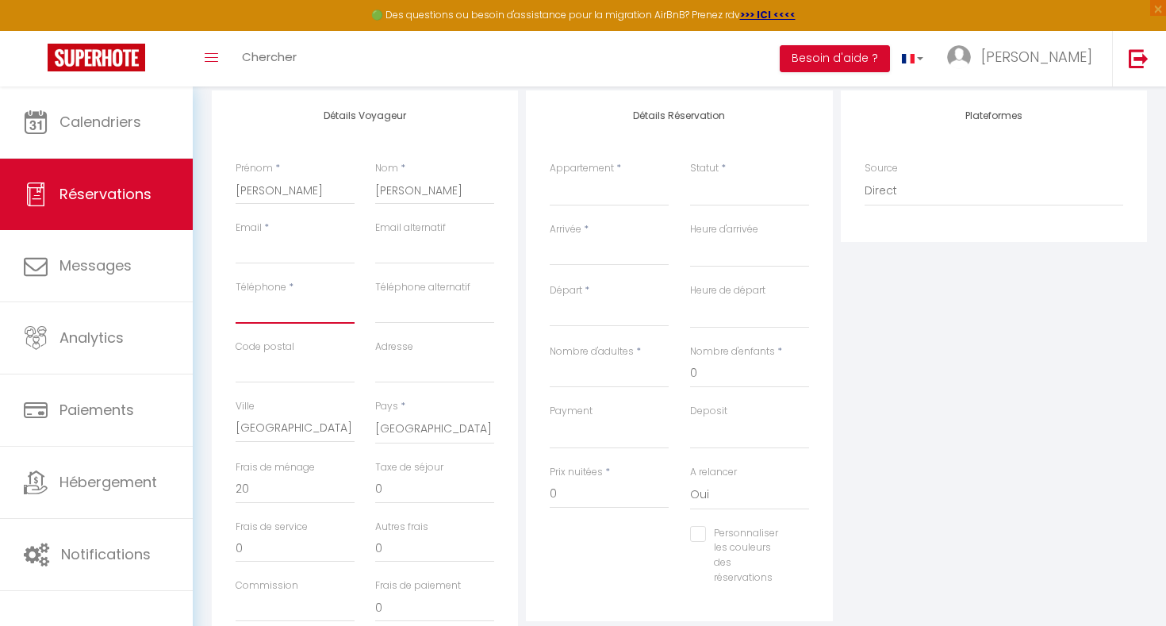
click at [272, 298] on input "Téléphone" at bounding box center [295, 309] width 119 height 29
paste input "‪[PHONE_NUMBER]‑1150‬"
click at [307, 324] on div "Téléphone * ‪[PHONE_NUMBER]‑1150‬" at bounding box center [295, 309] width 140 height 59
click at [401, 337] on div "Téléphone alternatif" at bounding box center [435, 309] width 140 height 59
click at [406, 367] on input "Adresse" at bounding box center [434, 369] width 119 height 29
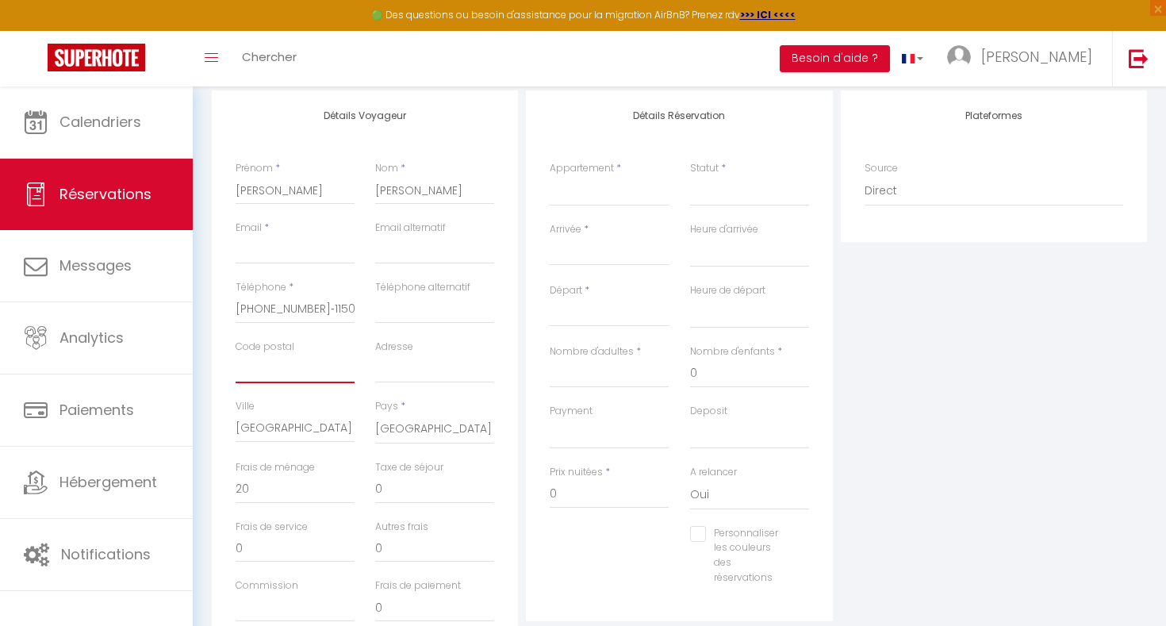
click at [286, 360] on input "Code postal" at bounding box center [295, 369] width 119 height 29
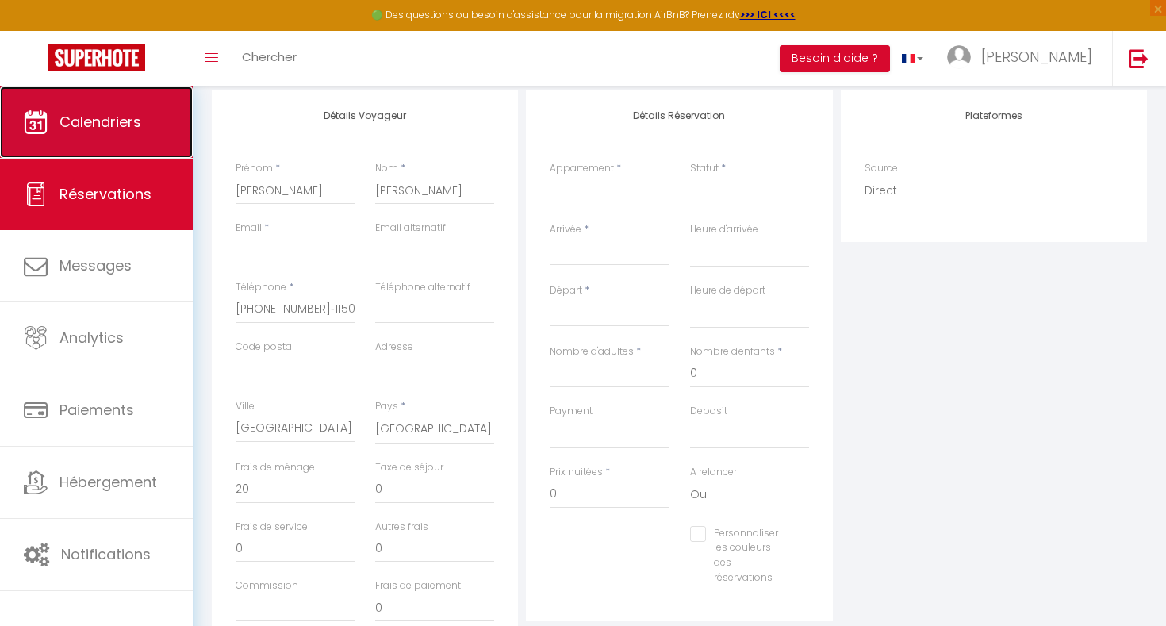
click at [146, 130] on link "Calendriers" at bounding box center [96, 121] width 193 height 71
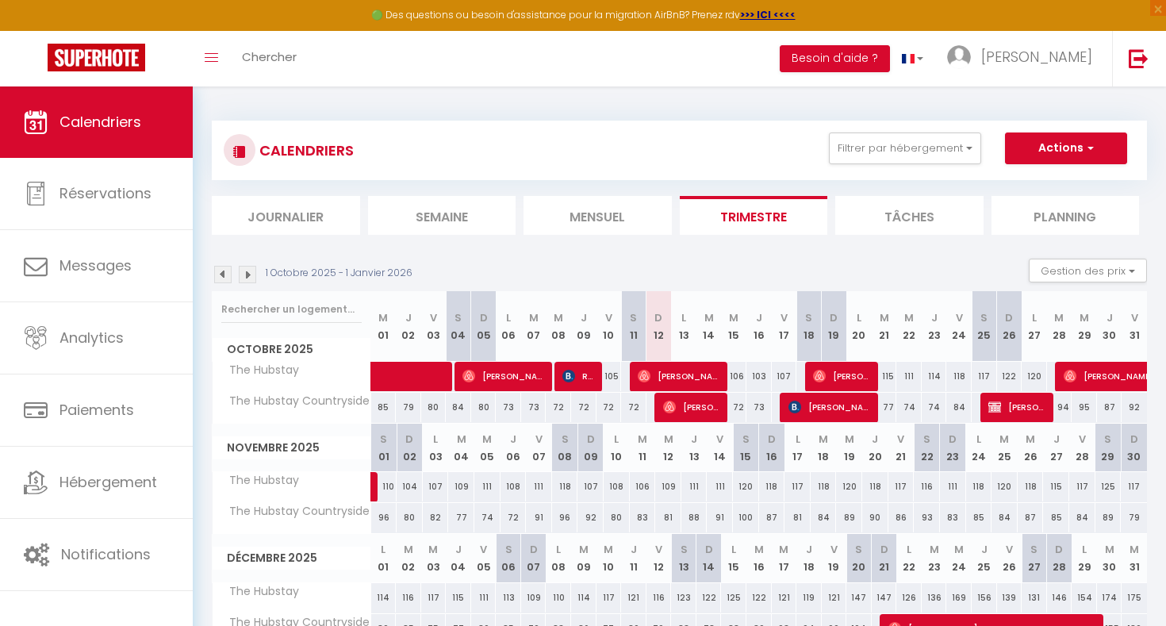
scroll to position [86, 0]
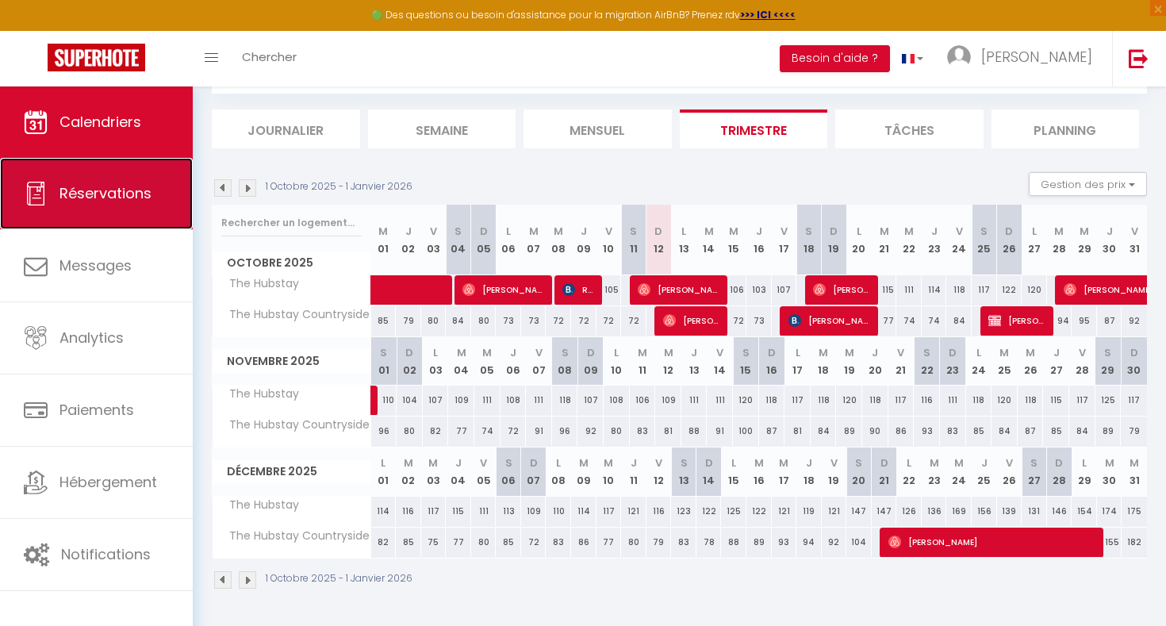
click at [149, 192] on span "Réservations" at bounding box center [105, 193] width 92 height 20
